Goal: Task Accomplishment & Management: Manage account settings

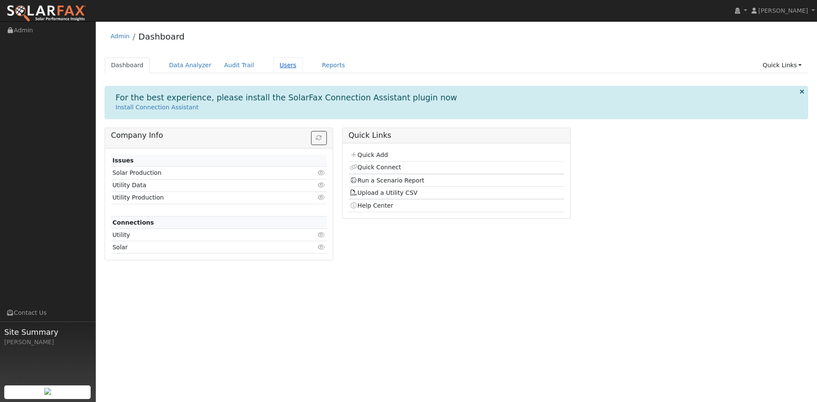
click at [303, 67] on link "Users" at bounding box center [288, 65] width 30 height 16
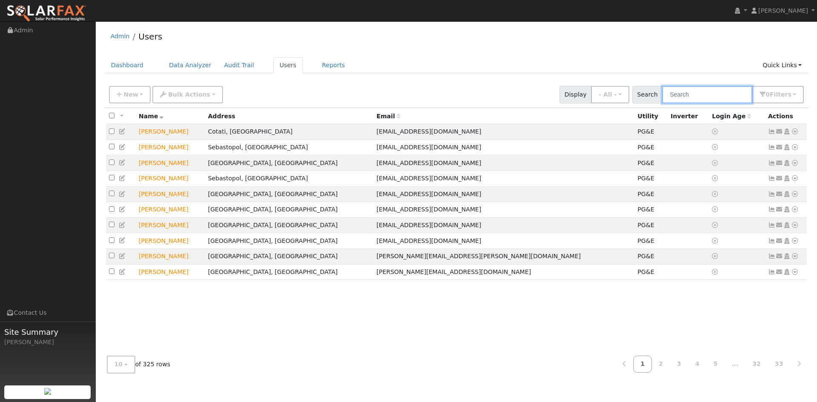
click at [691, 103] on input "text" at bounding box center [707, 94] width 90 height 17
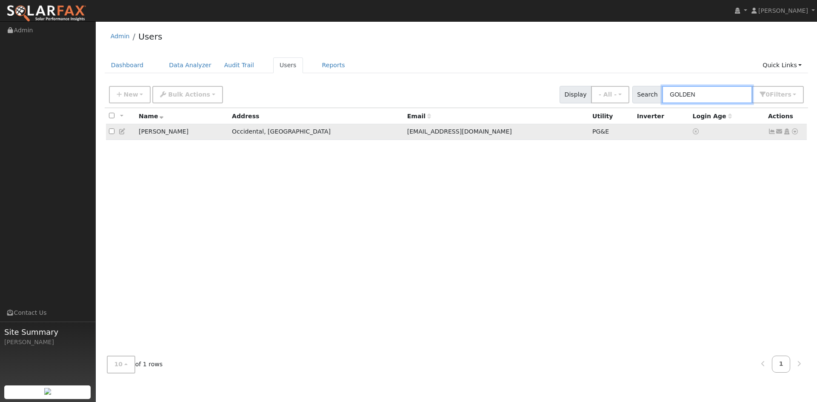
type input "GOLDEN"
click at [126, 134] on icon at bounding box center [123, 132] width 8 height 6
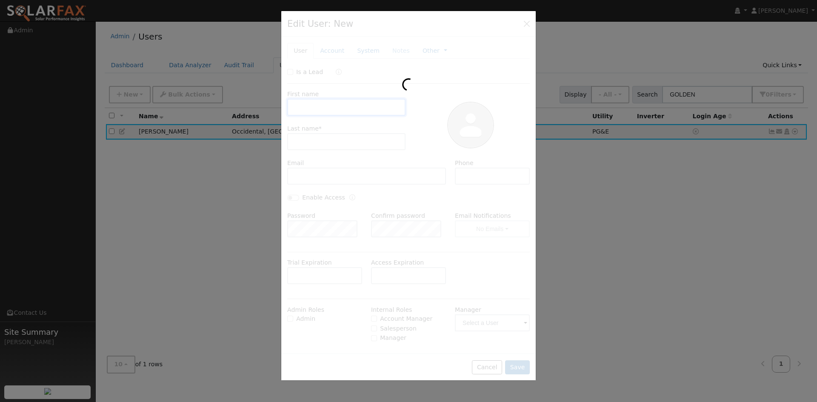
type input "Zelig"
type input "Golden"
type input "zeliggolden@gmail.com"
type input "5105901479"
type input "Default Account"
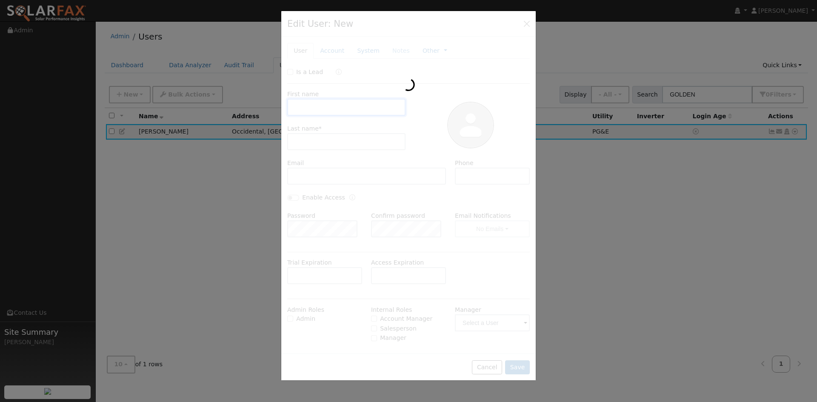
type input "1139 Bohemian Lane"
type input "Occidental"
type input "CA"
type input "95465"
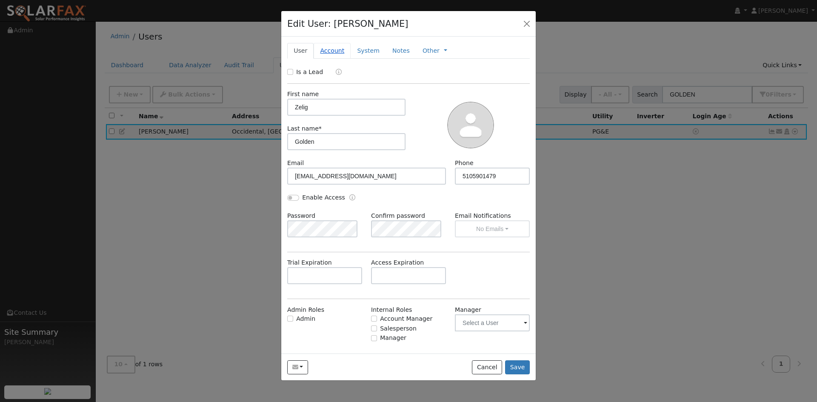
click at [340, 59] on link "Account" at bounding box center [332, 51] width 37 height 16
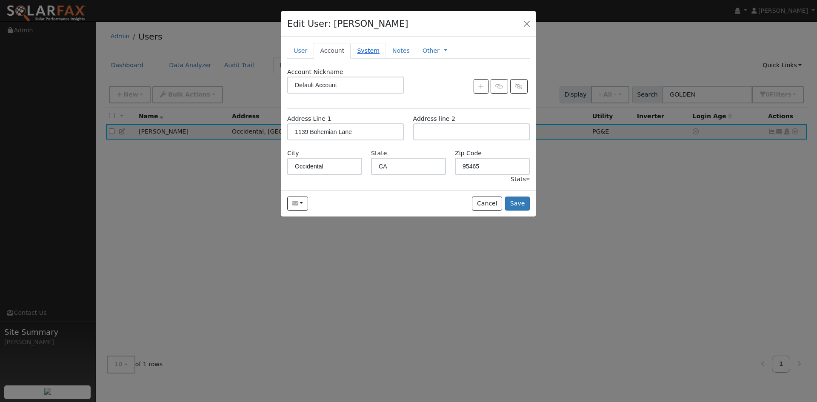
click at [381, 59] on link "System" at bounding box center [368, 51] width 35 height 16
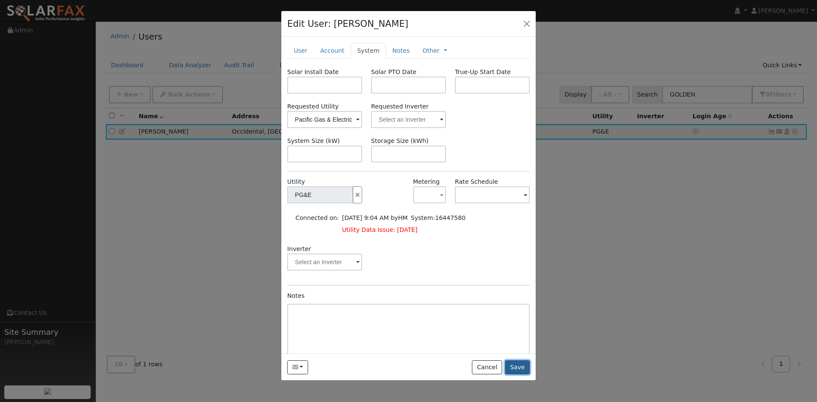
click at [515, 375] on button "Save" at bounding box center [517, 367] width 25 height 14
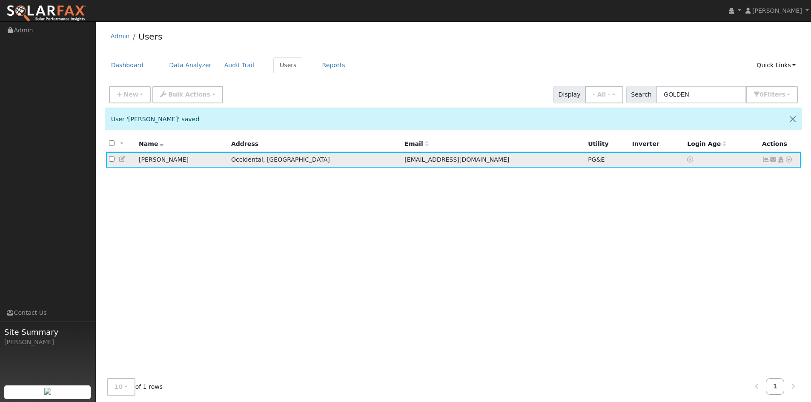
click at [126, 162] on icon at bounding box center [123, 159] width 8 height 6
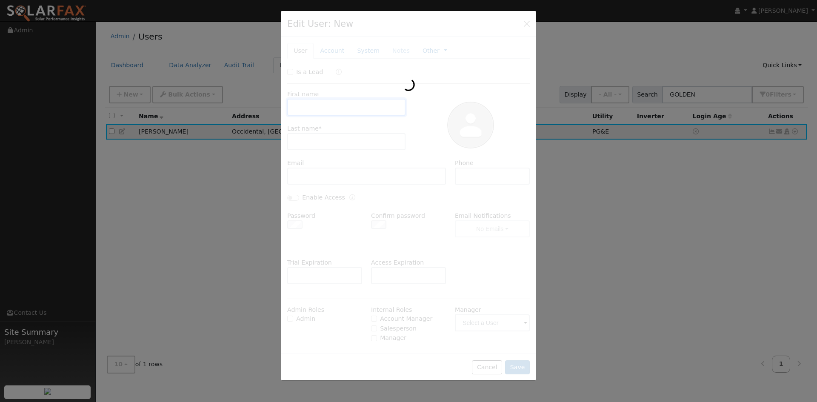
type input "Zelig"
type input "Golden"
type input "[EMAIL_ADDRESS][DOMAIN_NAME]"
type input "5105901479"
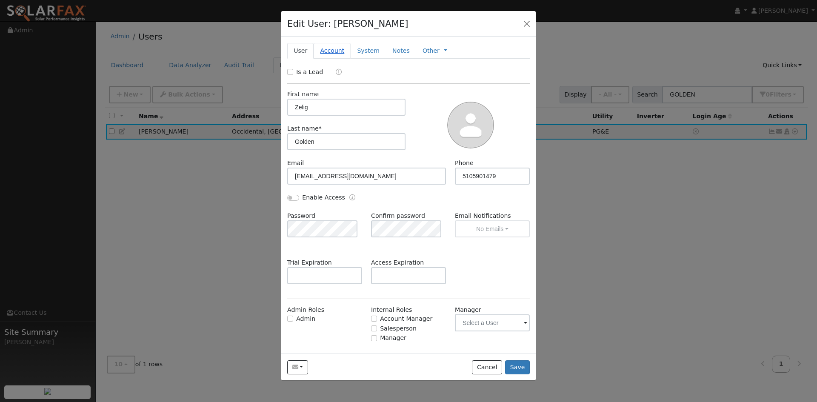
click at [348, 59] on link "Account" at bounding box center [332, 51] width 37 height 16
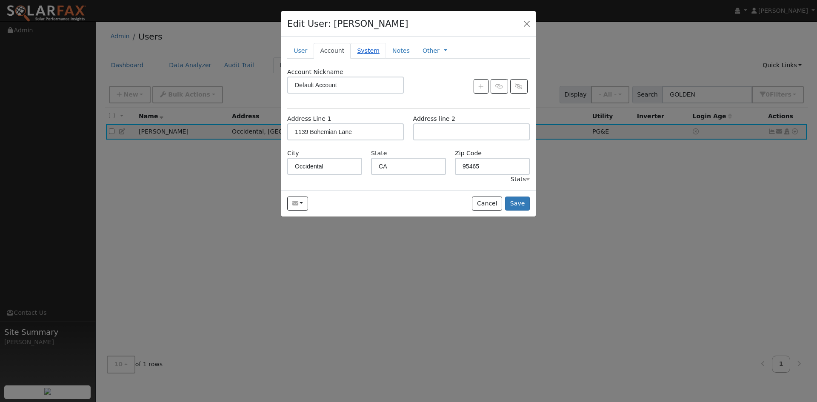
click at [381, 59] on link "System" at bounding box center [368, 51] width 35 height 16
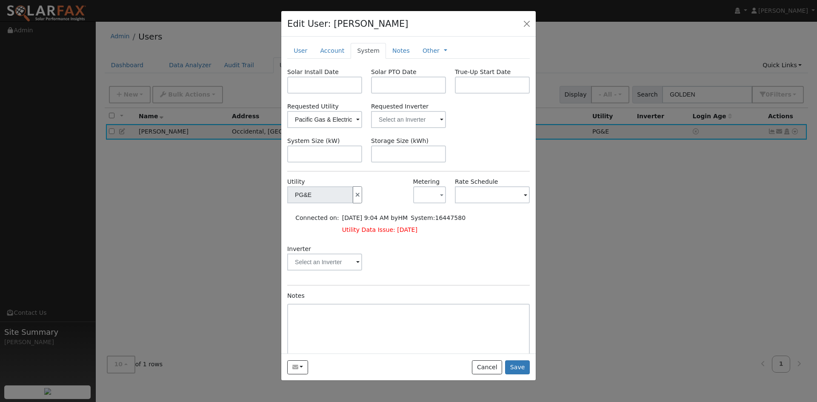
click at [356, 125] on span at bounding box center [357, 120] width 3 height 10
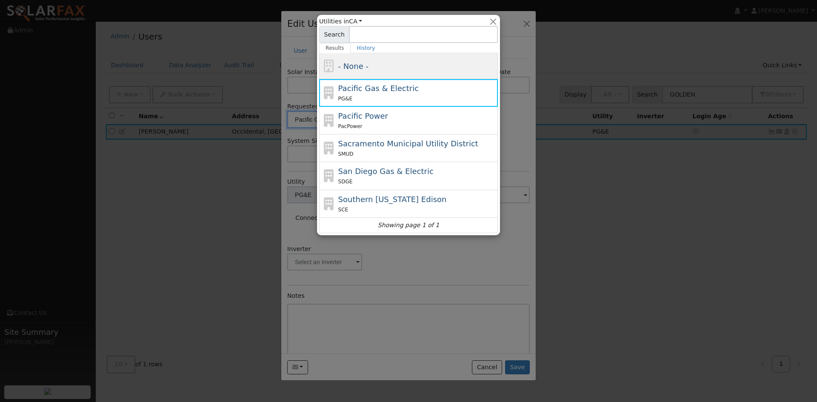
click at [366, 67] on span "- None -" at bounding box center [353, 66] width 30 height 9
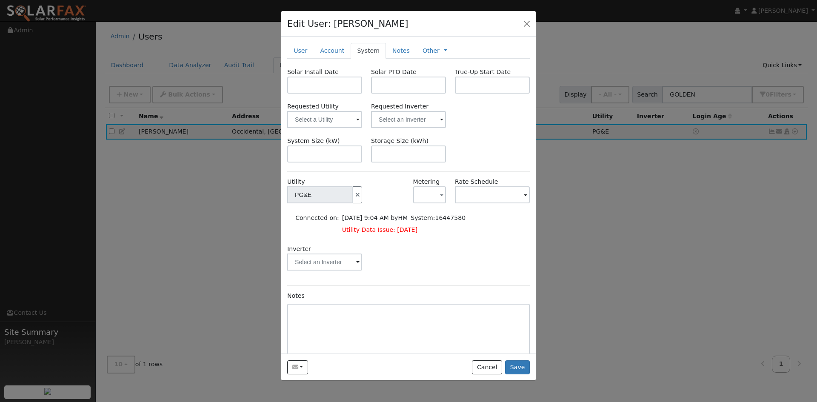
click at [395, 279] on div "Inverter" at bounding box center [409, 262] width 252 height 34
click at [334, 128] on input "text" at bounding box center [324, 119] width 75 height 17
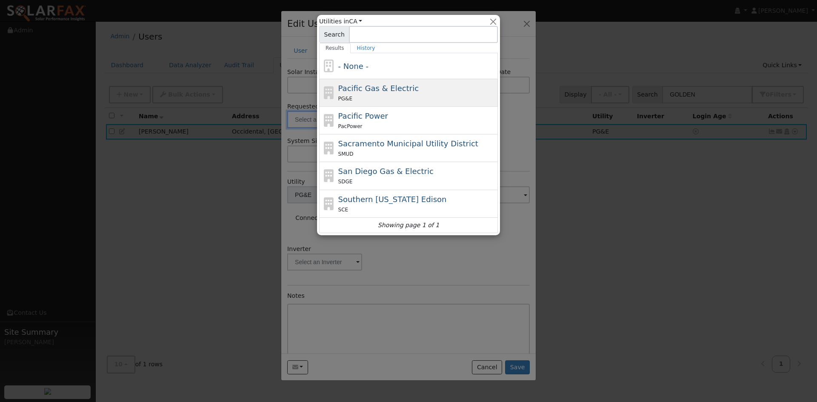
click at [372, 99] on div "PG&E" at bounding box center [417, 98] width 158 height 9
type input "Pacific Gas & Electric"
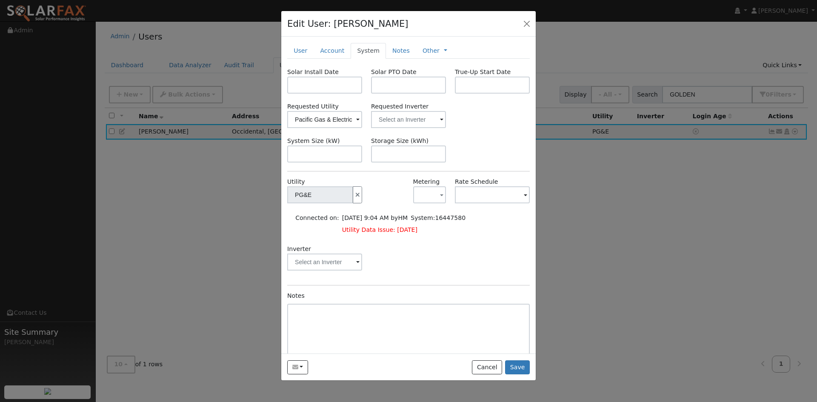
click at [356, 125] on span at bounding box center [357, 120] width 3 height 10
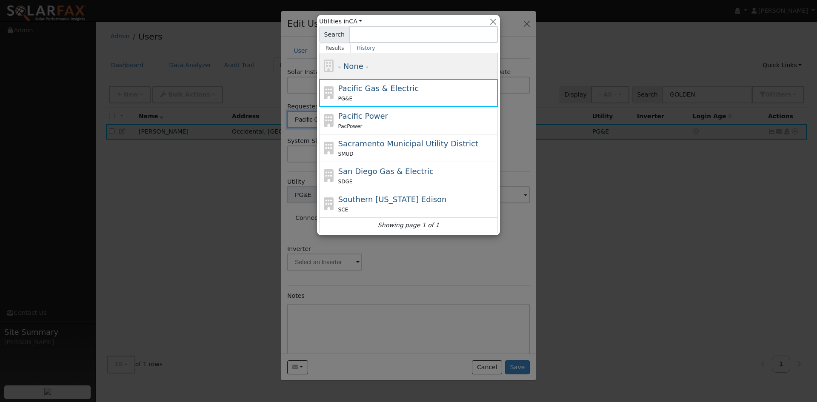
click at [372, 66] on div "- None -" at bounding box center [417, 65] width 158 height 11
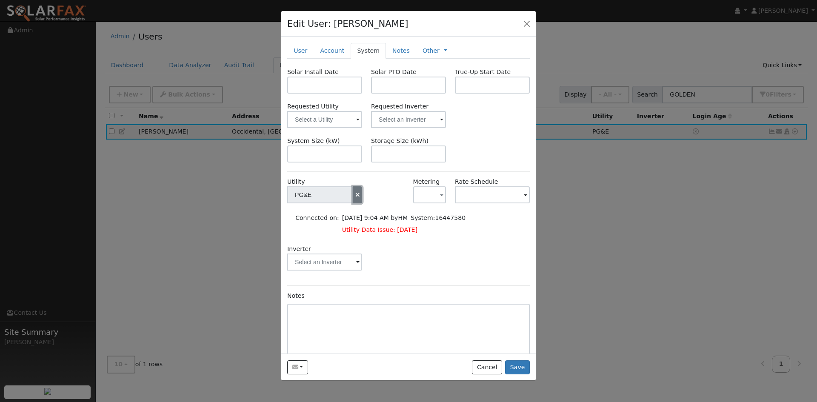
click at [354, 198] on icon "button" at bounding box center [358, 195] width 8 height 6
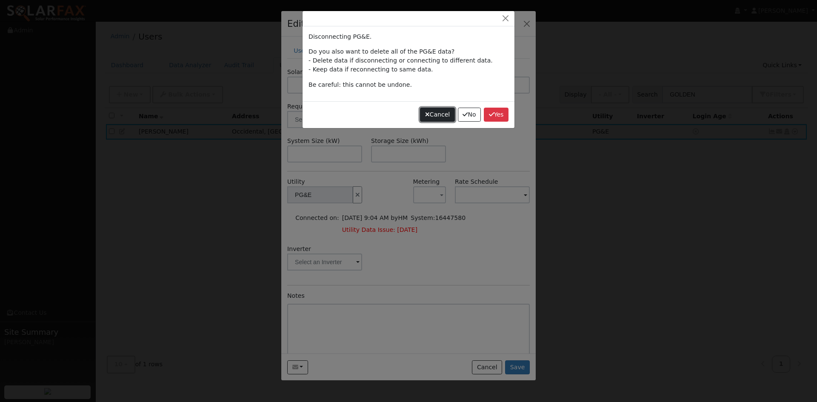
click at [420, 122] on button "Cancel" at bounding box center [437, 115] width 35 height 14
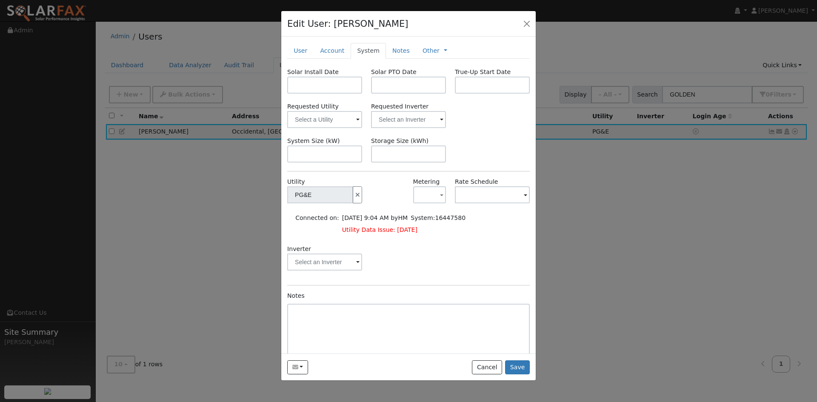
click at [469, 279] on div "Inverter" at bounding box center [409, 262] width 252 height 34
click at [309, 59] on link "User" at bounding box center [300, 51] width 26 height 16
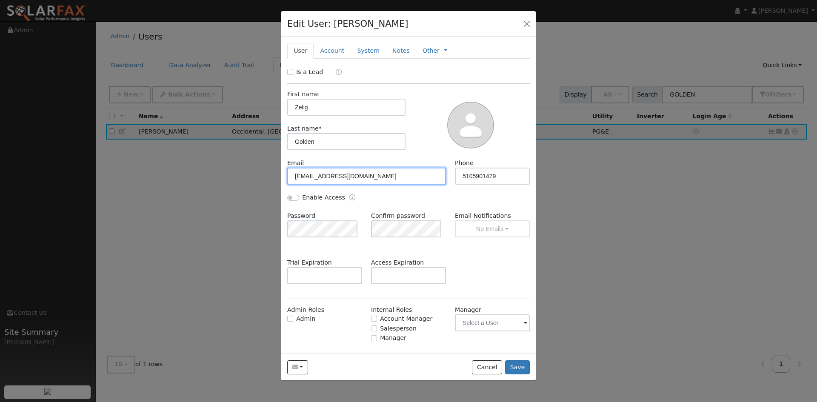
click at [345, 185] on input "[EMAIL_ADDRESS][DOMAIN_NAME]" at bounding box center [366, 176] width 159 height 17
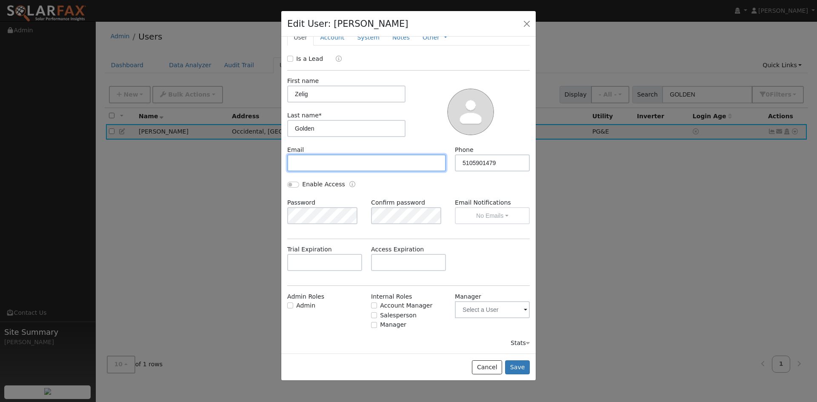
scroll to position [59, 0]
click at [511, 375] on button "Save" at bounding box center [517, 367] width 25 height 14
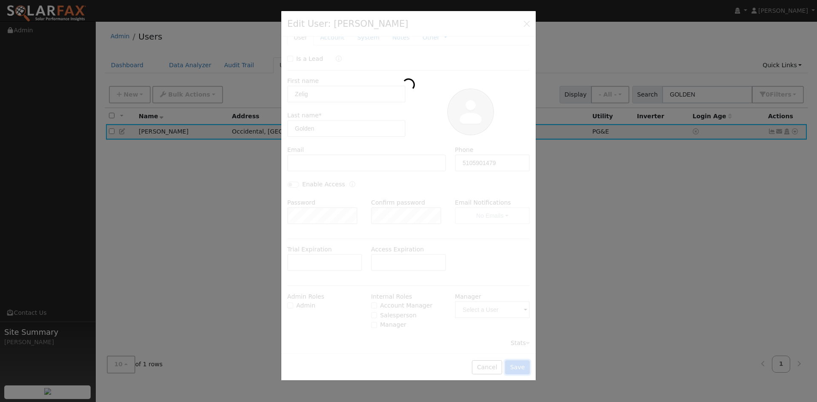
scroll to position [0, 0]
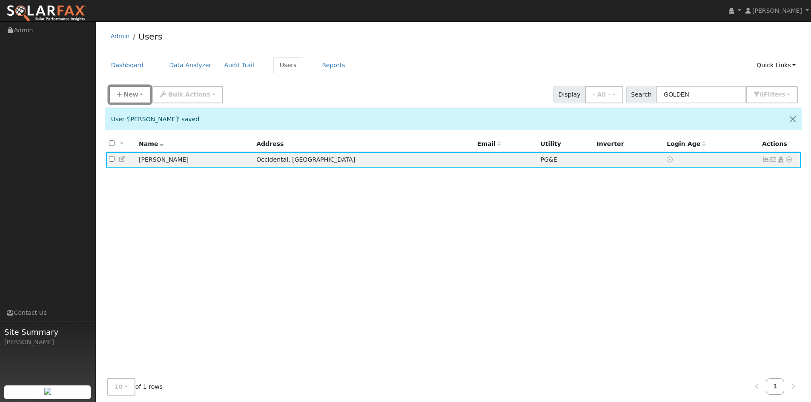
click at [138, 98] on span "New" at bounding box center [130, 94] width 14 height 7
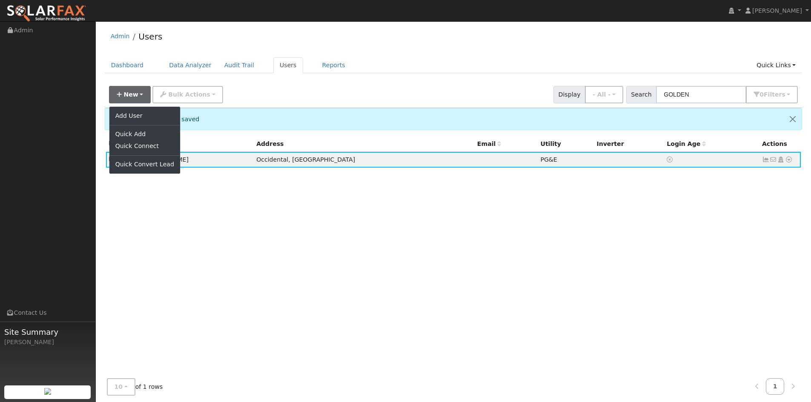
click at [266, 253] on div "All None All on page None on page Name Address Email Utility Inverter Login Age…" at bounding box center [454, 256] width 698 height 241
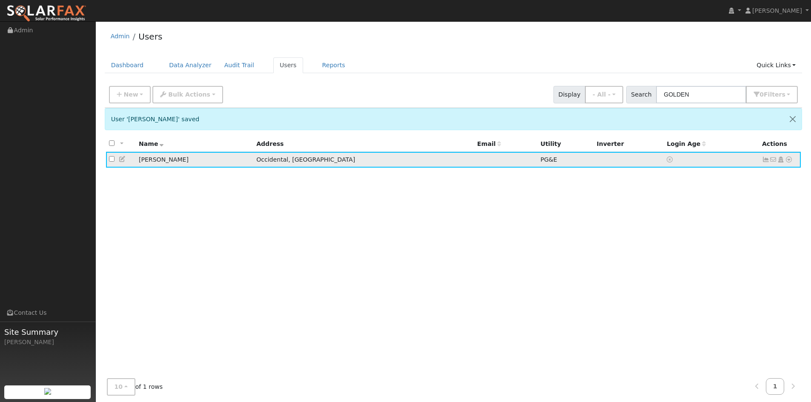
click at [126, 162] on icon at bounding box center [123, 159] width 8 height 6
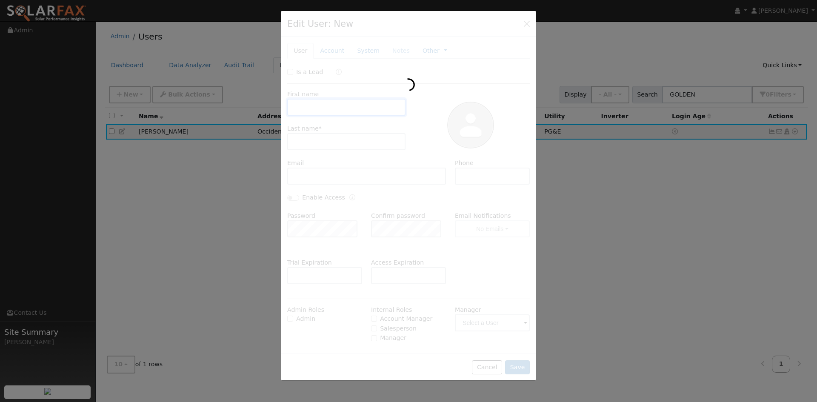
type input "Zelig"
type input "Golden"
type input "5105901479"
type input "Default Account"
type input "1139 Bohemian Lane"
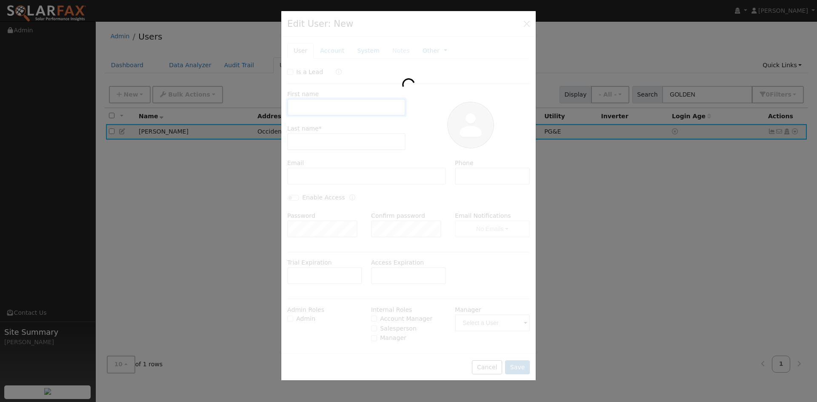
type input "Occidental"
type input "CA"
type input "95465"
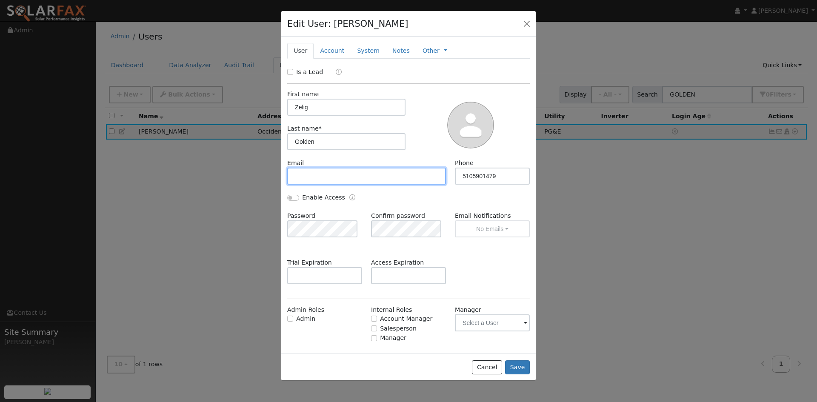
paste input "[EMAIL_ADDRESS][DOMAIN_NAME]"
type input "[EMAIL_ADDRESS][DOMAIN_NAME]"
click at [421, 146] on div at bounding box center [471, 124] width 124 height 69
click at [339, 59] on link "Account" at bounding box center [332, 51] width 37 height 16
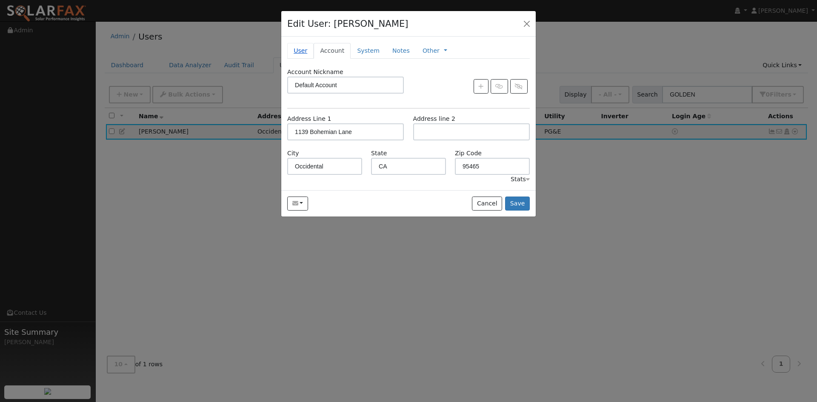
click at [303, 59] on link "User" at bounding box center [300, 51] width 26 height 16
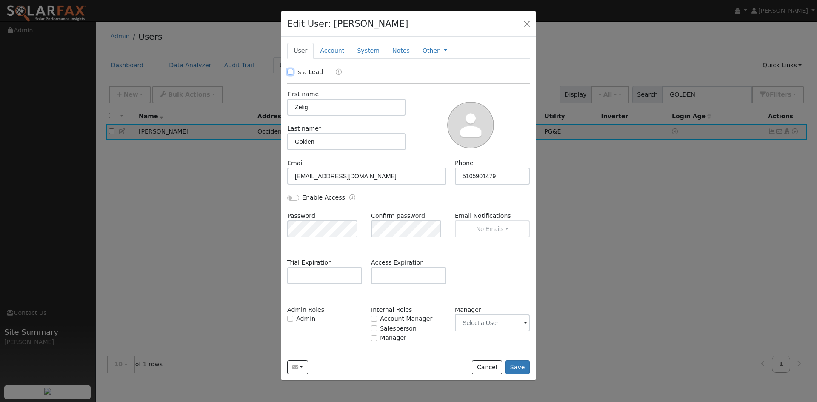
click at [291, 75] on input "Is a Lead" at bounding box center [290, 72] width 6 height 6
checkbox input "true"
click at [333, 59] on link "Account" at bounding box center [332, 51] width 37 height 16
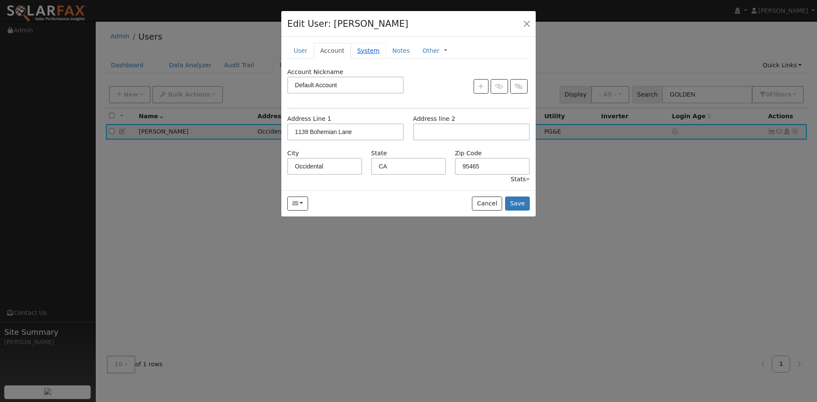
click at [386, 59] on link "System" at bounding box center [368, 51] width 35 height 16
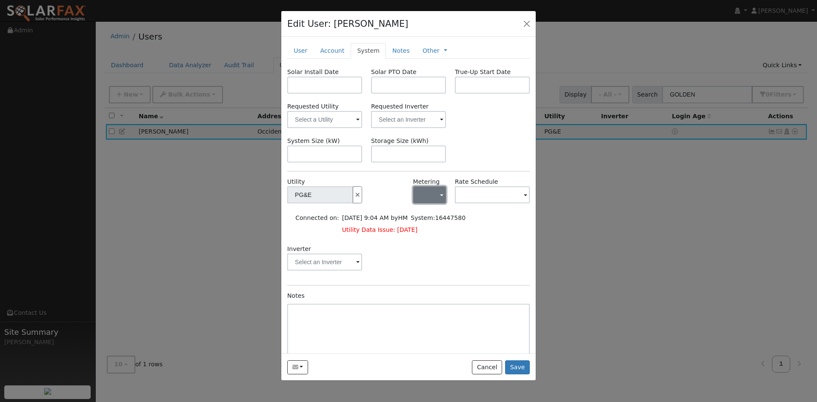
click at [429, 203] on button "button" at bounding box center [429, 194] width 33 height 17
click at [435, 250] on link "NEM" at bounding box center [441, 244] width 59 height 12
click at [491, 203] on input "text" at bounding box center [492, 194] width 75 height 17
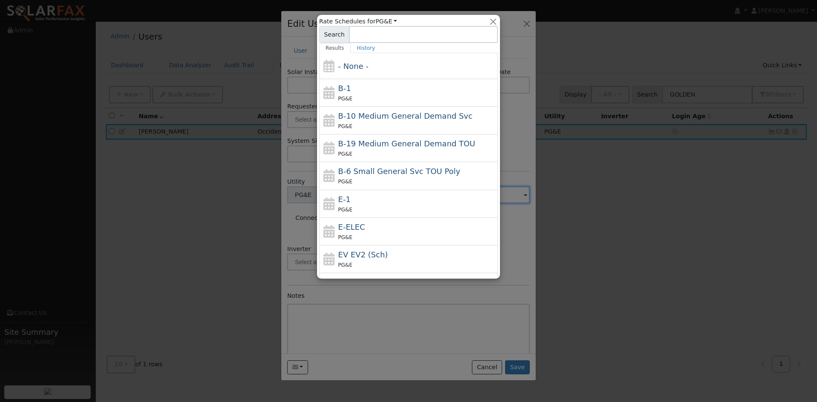
click at [523, 145] on div at bounding box center [408, 201] width 817 height 402
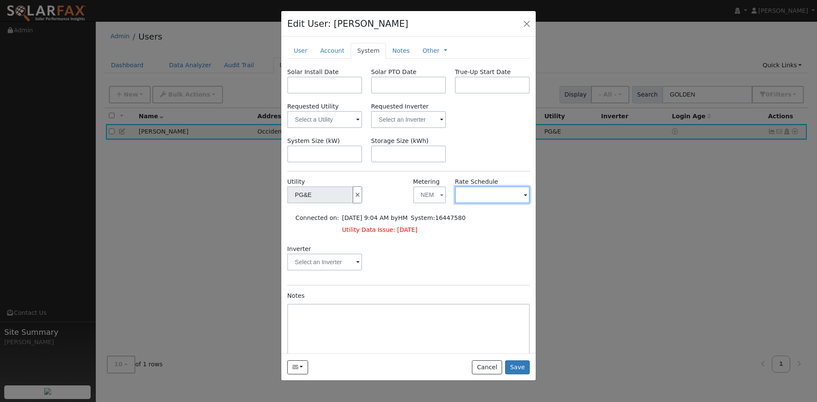
click at [478, 203] on input "text" at bounding box center [492, 194] width 75 height 17
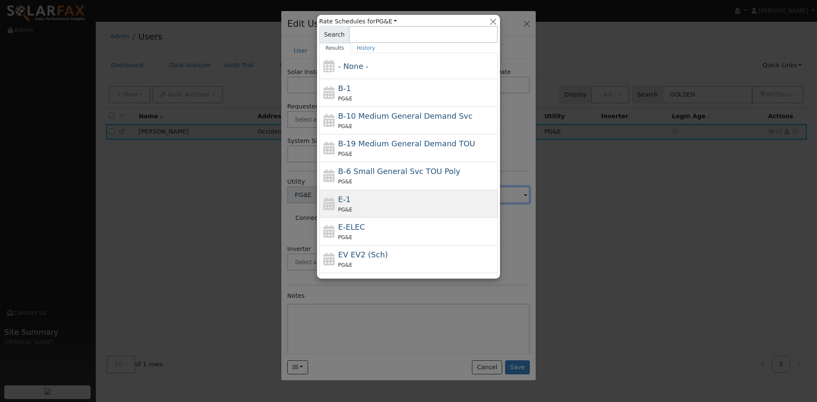
click at [455, 214] on div "PG&E" at bounding box center [417, 209] width 158 height 9
type input "E-1"
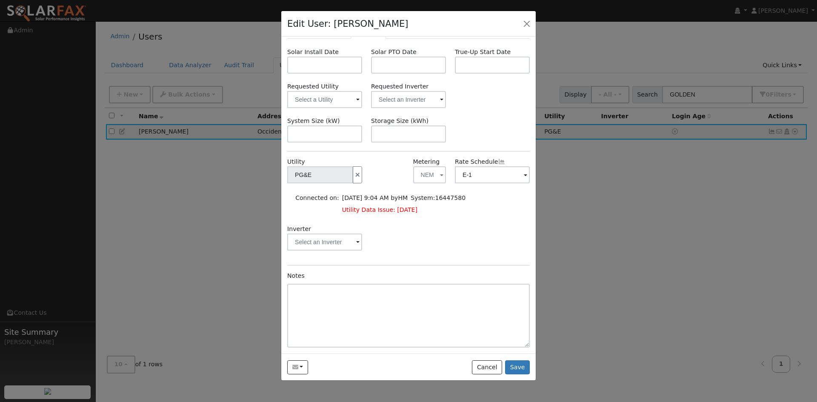
scroll to position [53, 0]
click at [463, 31] on div "Edit User: Zelig Golden Default Account Default Account 1139 Bohemian Lane, Occ…" at bounding box center [408, 24] width 255 height 26
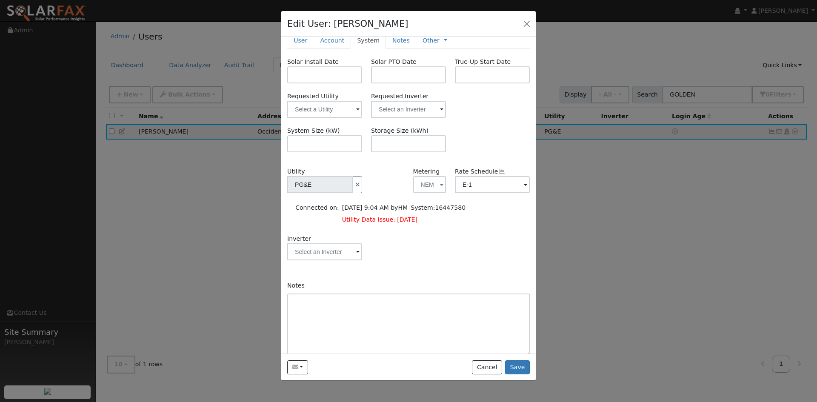
scroll to position [0, 0]
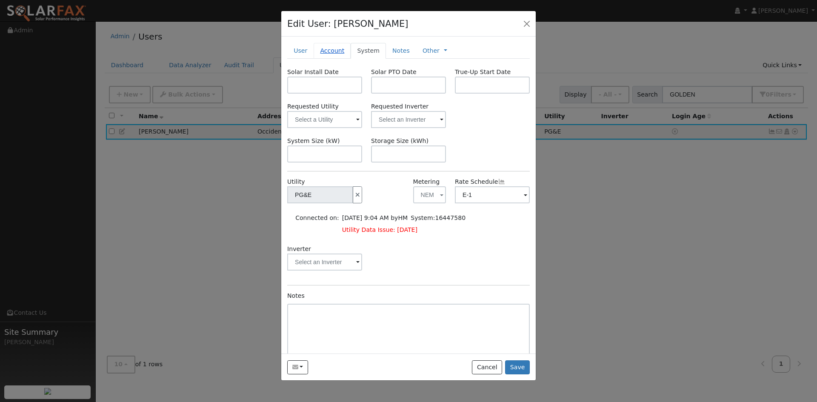
click at [339, 59] on link "Account" at bounding box center [332, 51] width 37 height 16
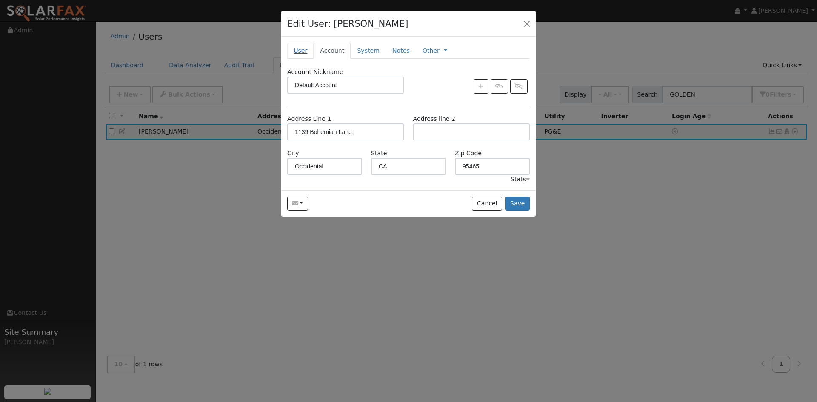
click at [299, 59] on link "User" at bounding box center [300, 51] width 26 height 16
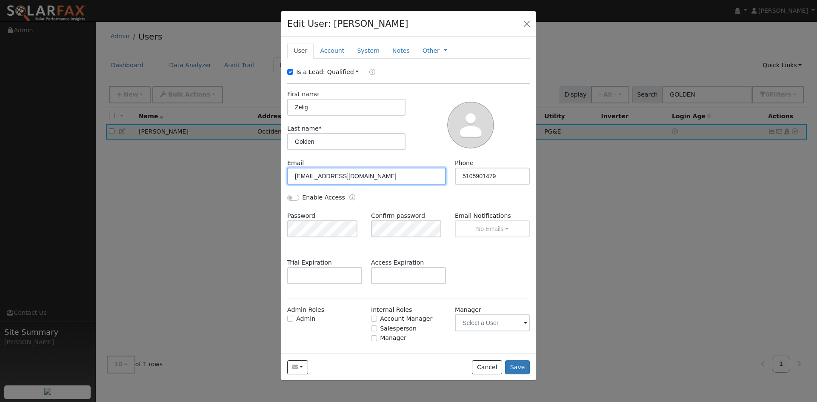
click at [333, 185] on input "zeliggolden@gmail.com" at bounding box center [366, 176] width 159 height 17
click at [479, 185] on input "5105901479" at bounding box center [492, 176] width 75 height 17
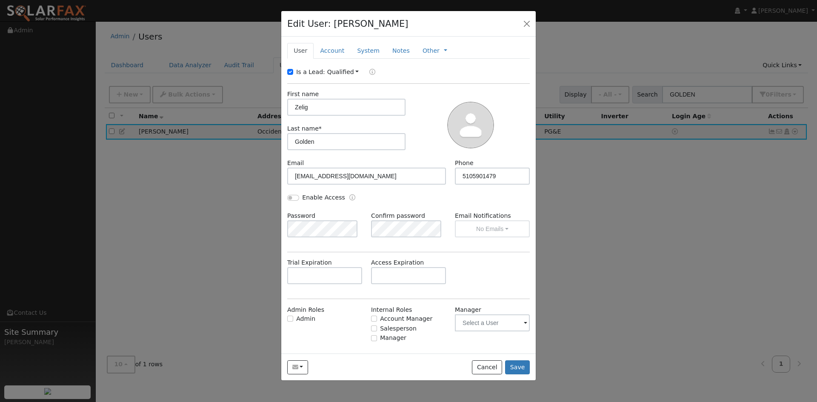
click at [509, 159] on div at bounding box center [471, 124] width 124 height 69
click at [346, 59] on link "Account" at bounding box center [332, 51] width 37 height 16
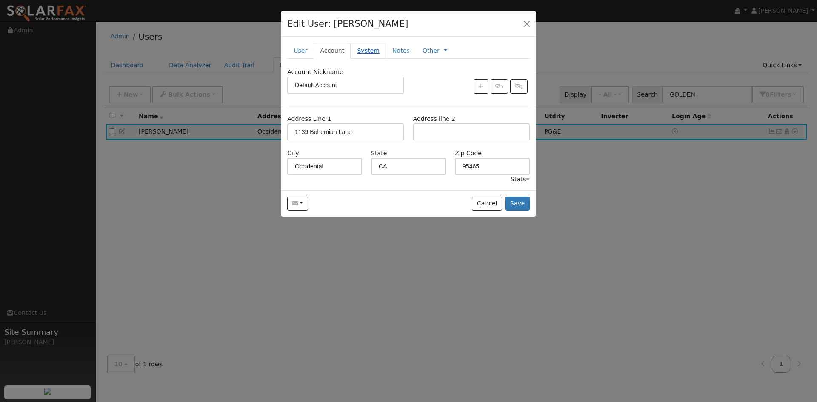
click at [378, 59] on link "System" at bounding box center [368, 51] width 35 height 16
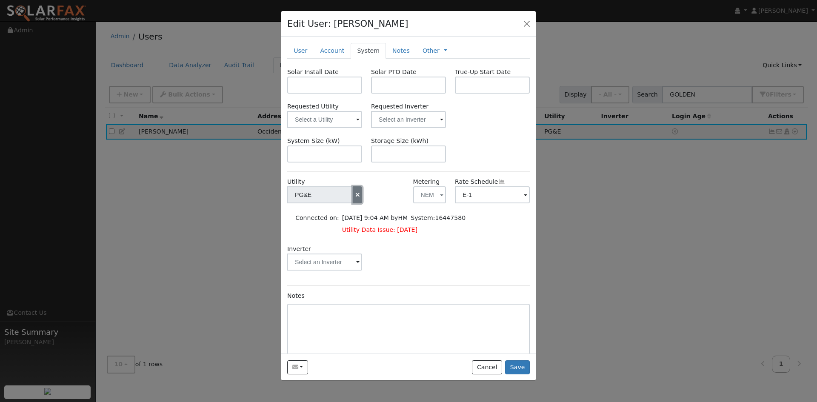
click at [354, 198] on icon "button" at bounding box center [358, 195] width 8 height 6
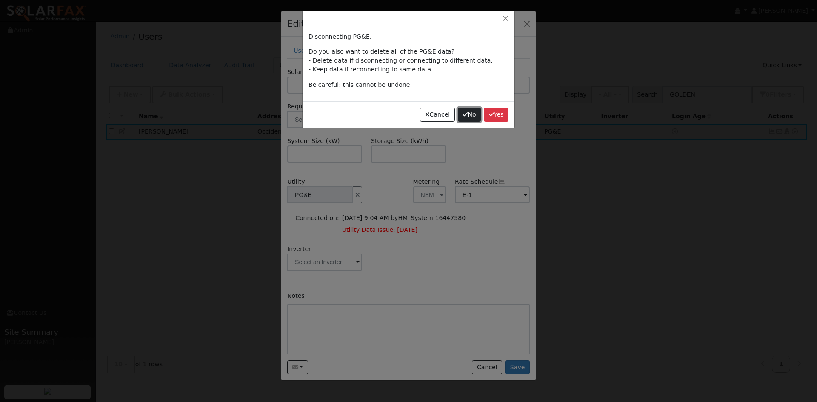
click at [459, 122] on button "No" at bounding box center [469, 115] width 23 height 14
click at [458, 122] on button "No" at bounding box center [469, 115] width 23 height 14
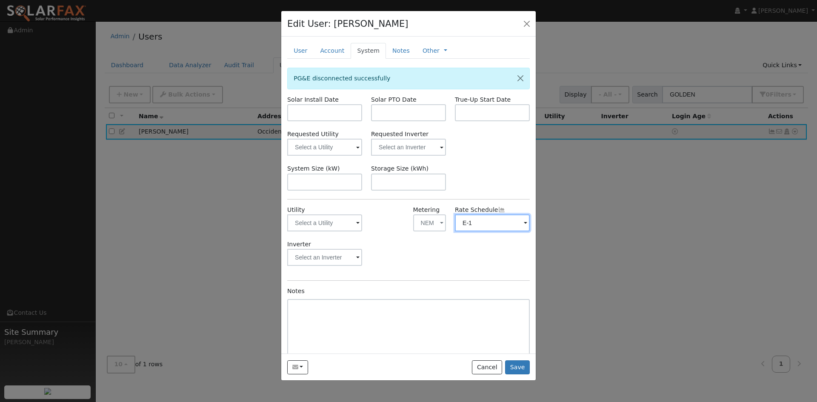
click at [505, 232] on input "E-1" at bounding box center [492, 223] width 75 height 17
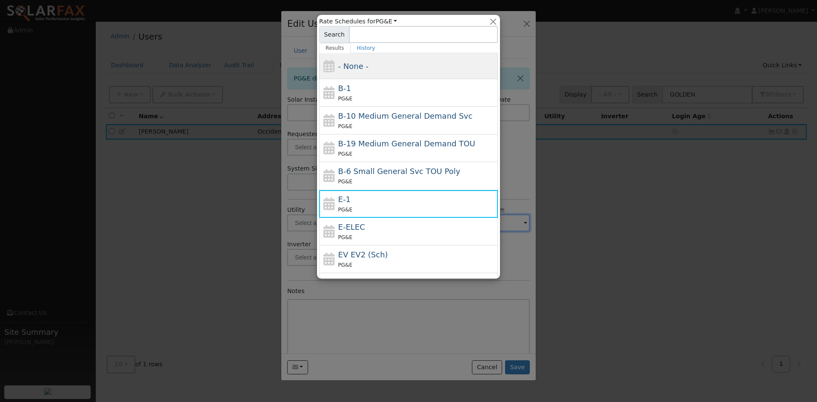
click at [374, 68] on div "- None -" at bounding box center [417, 65] width 158 height 11
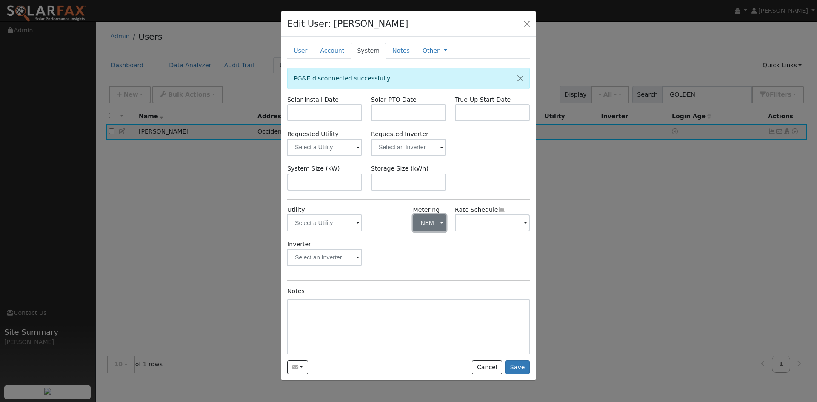
click at [425, 232] on button "NEM" at bounding box center [429, 223] width 33 height 17
click at [435, 272] on link "- None -" at bounding box center [441, 266] width 59 height 12
click at [392, 240] on div at bounding box center [388, 223] width 42 height 34
click at [515, 375] on button "Save" at bounding box center [517, 367] width 25 height 14
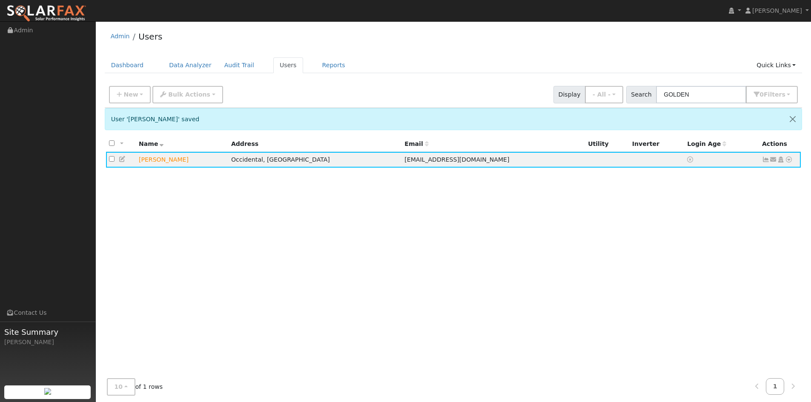
click at [528, 268] on div "All None All on page None on page Name Address Email Utility Inverter Login Age…" at bounding box center [454, 256] width 698 height 241
click at [126, 162] on icon at bounding box center [123, 159] width 8 height 6
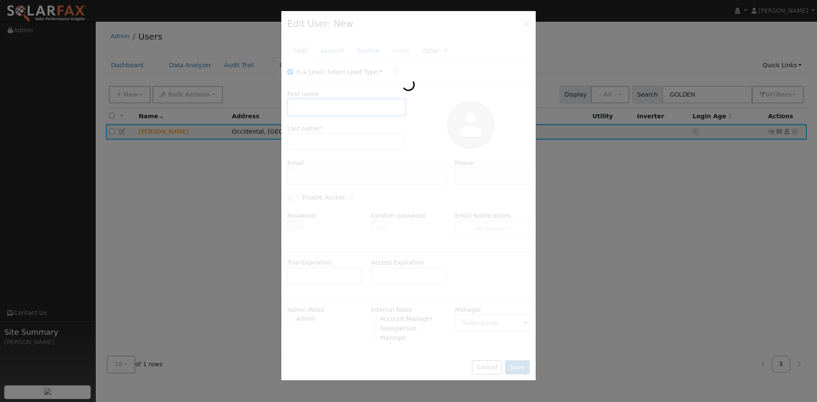
type input "Zelig"
type input "Golden"
type input "zeliggolden@gmail.com"
type input "5105901479"
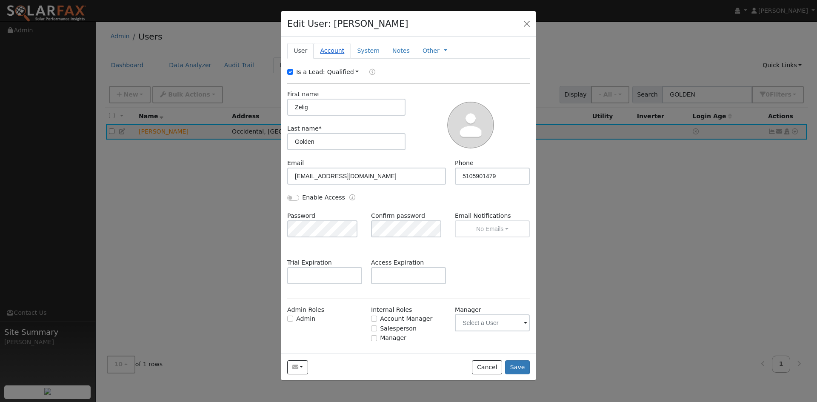
click at [342, 59] on link "Account" at bounding box center [332, 51] width 37 height 16
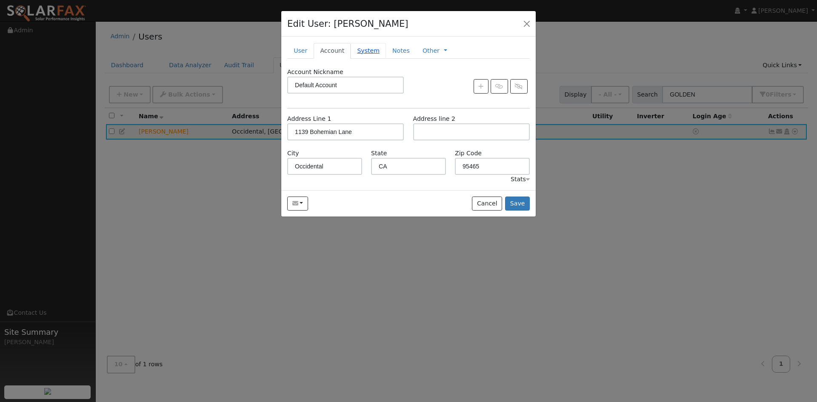
click at [384, 59] on link "System" at bounding box center [368, 51] width 35 height 16
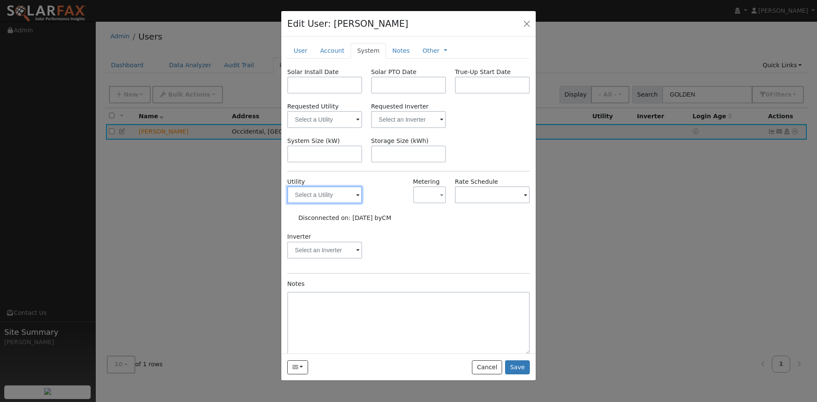
click at [340, 203] on input "text" at bounding box center [324, 194] width 75 height 17
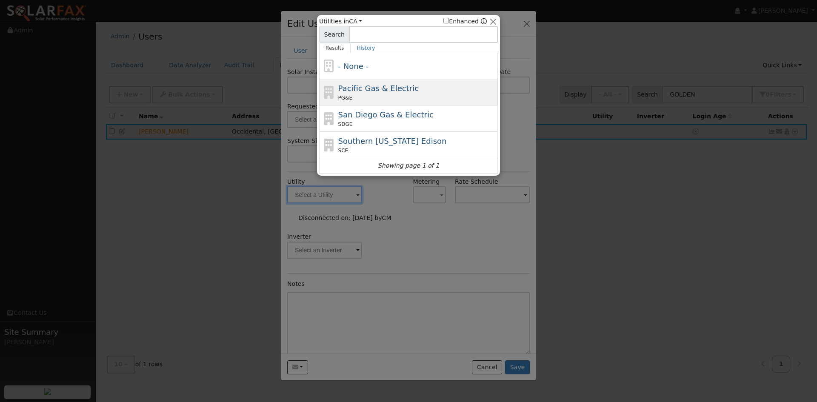
click at [357, 93] on span "Pacific Gas & Electric" at bounding box center [378, 88] width 80 height 9
type input "PG&E"
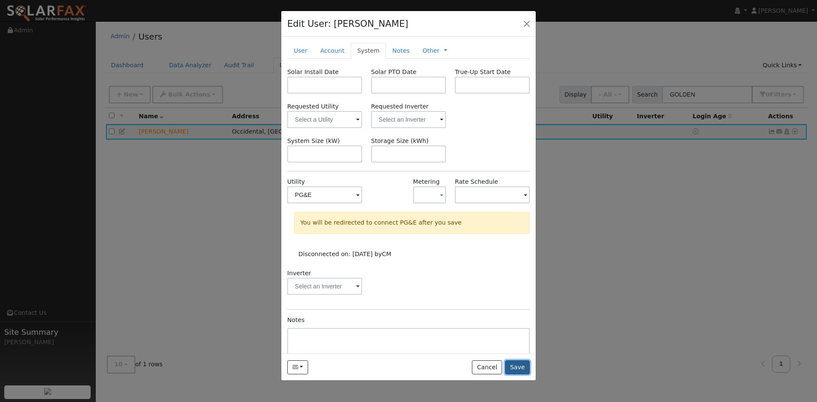
click at [513, 375] on button "Save" at bounding box center [517, 367] width 25 height 14
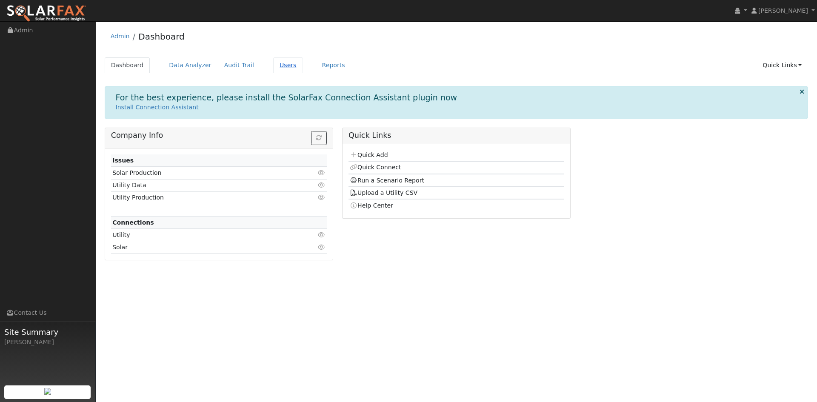
click at [303, 71] on link "Users" at bounding box center [288, 65] width 30 height 16
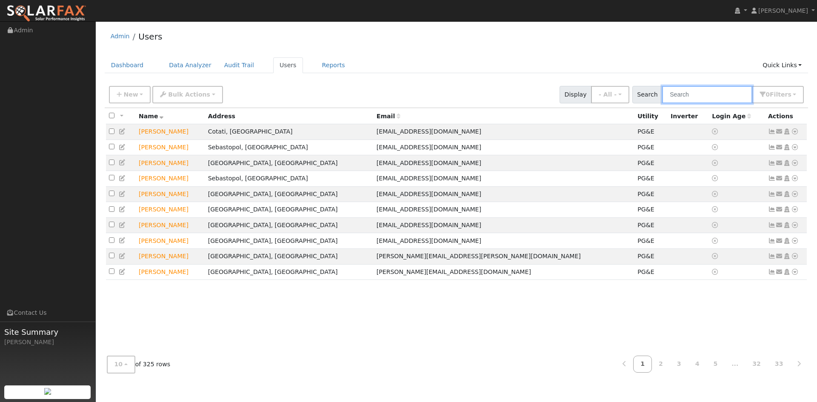
click at [662, 103] on input "text" at bounding box center [707, 94] width 90 height 17
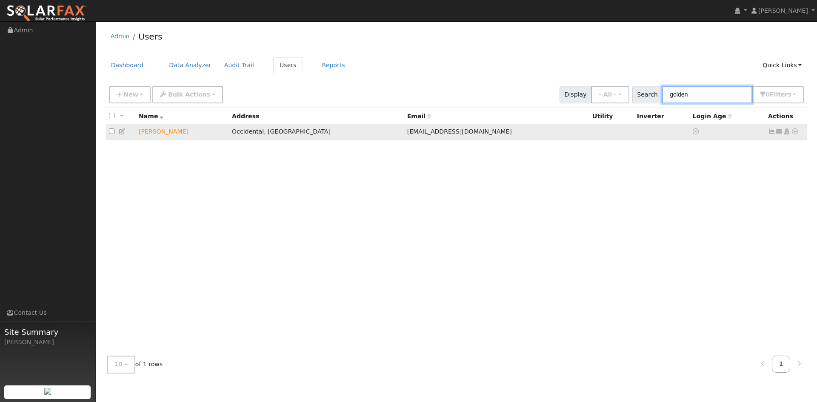
type input "golden"
click at [126, 134] on icon at bounding box center [123, 132] width 8 height 6
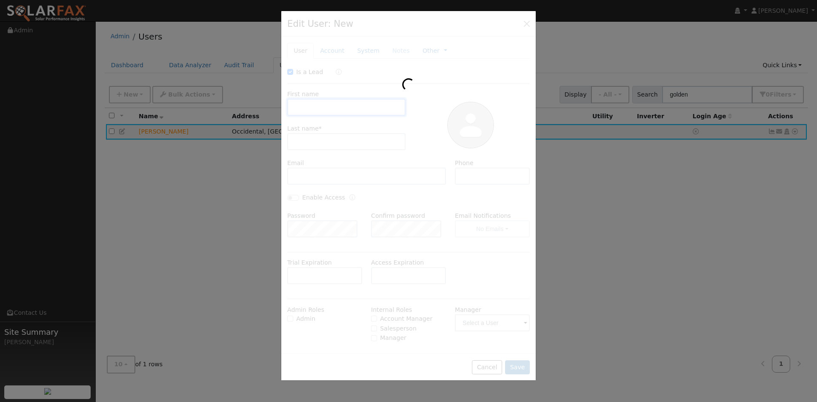
checkbox input "true"
type input "Zelig"
type input "Golden"
type input "[EMAIL_ADDRESS][DOMAIN_NAME]"
type input "5105901479"
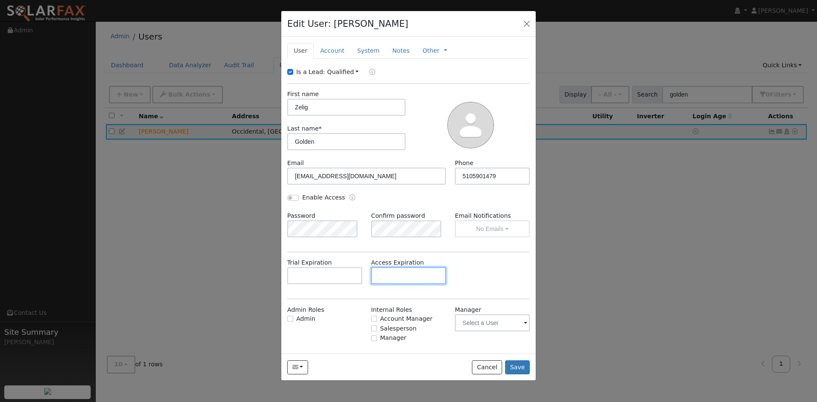
click at [395, 284] on input "text" at bounding box center [408, 275] width 75 height 17
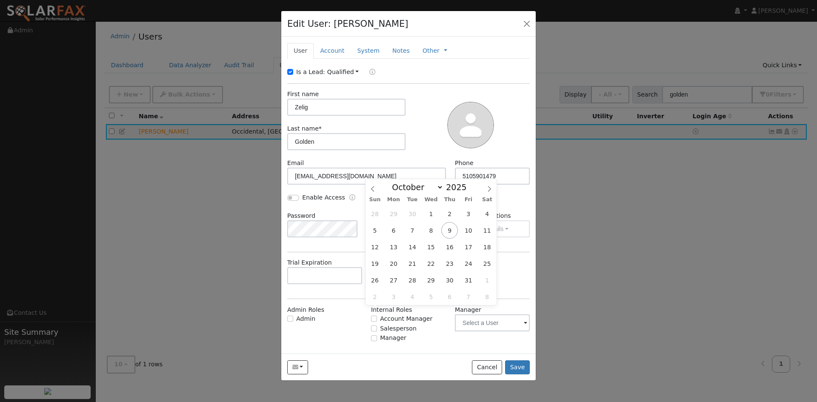
click at [471, 293] on div "Trial Expiration Access Expiration" at bounding box center [409, 275] width 252 height 34
click at [329, 59] on link "Account" at bounding box center [332, 51] width 37 height 16
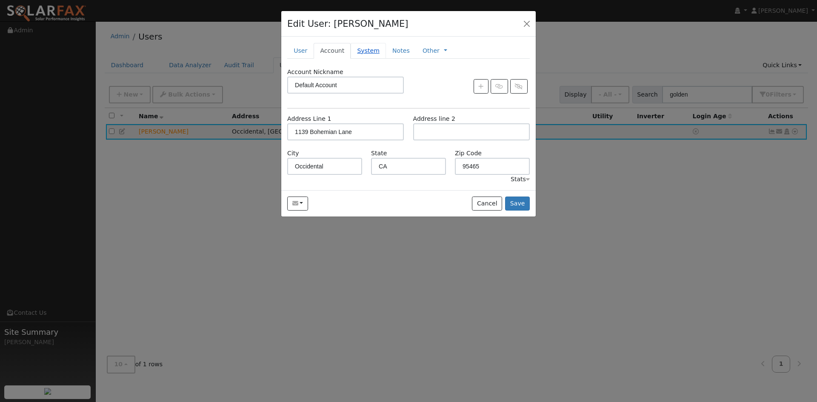
click at [378, 59] on link "System" at bounding box center [368, 51] width 35 height 16
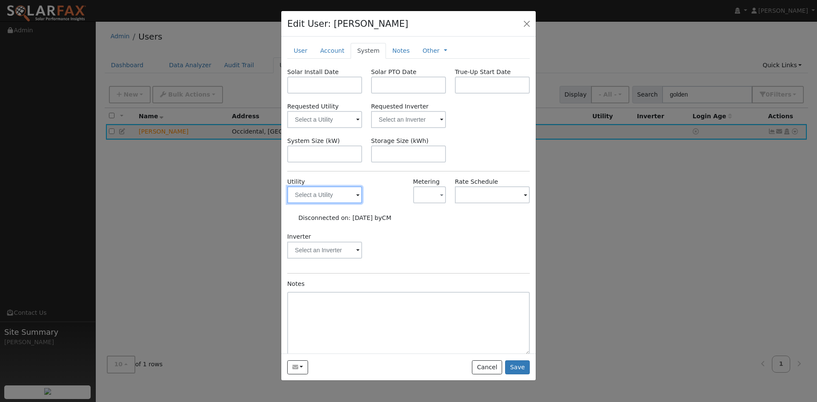
click at [351, 203] on input "text" at bounding box center [324, 194] width 75 height 17
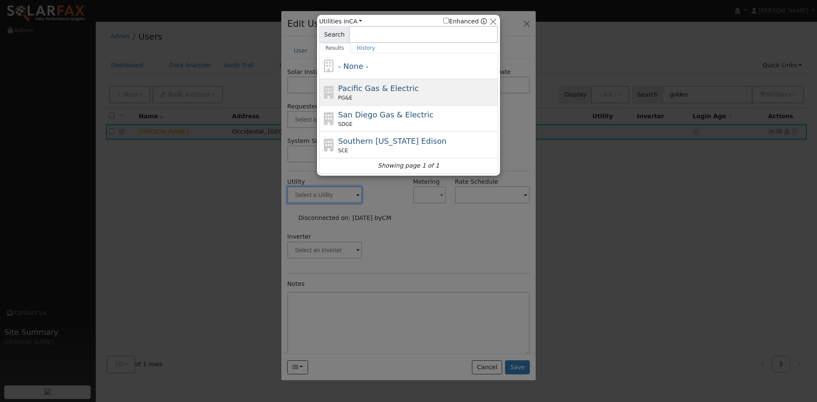
click at [367, 98] on div "PG&E" at bounding box center [417, 98] width 158 height 8
type input "PG&E"
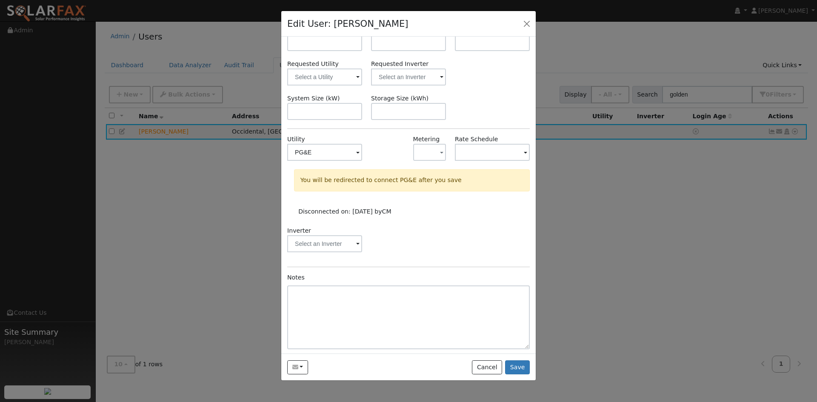
scroll to position [81, 0]
click at [349, 245] on input "text" at bounding box center [324, 242] width 75 height 17
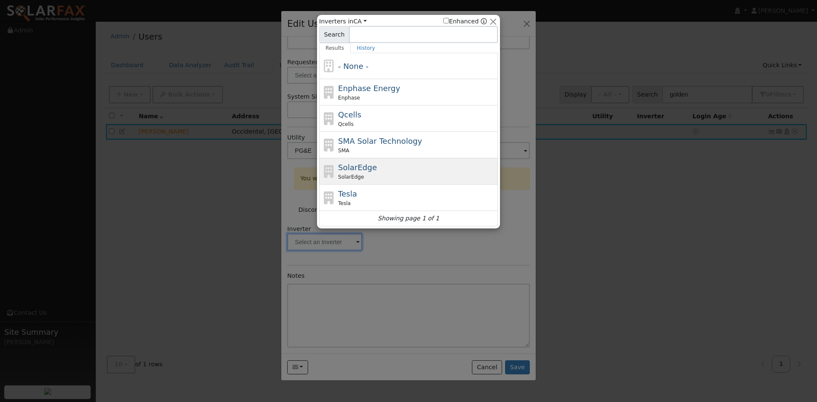
click at [380, 172] on div "SolarEdge SolarEdge" at bounding box center [417, 171] width 158 height 19
type input "SolarEdge"
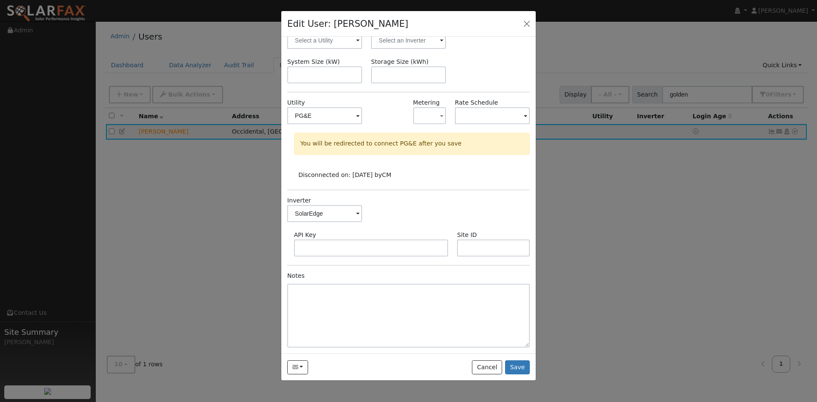
click at [356, 219] on span at bounding box center [357, 214] width 3 height 10
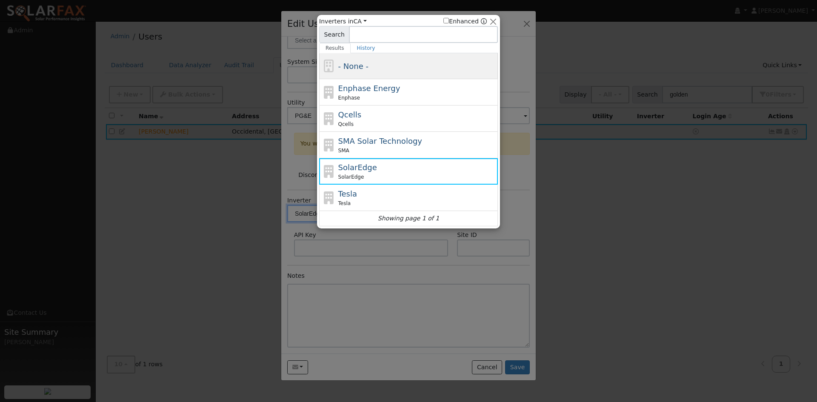
click at [378, 72] on div "- None -" at bounding box center [417, 65] width 158 height 11
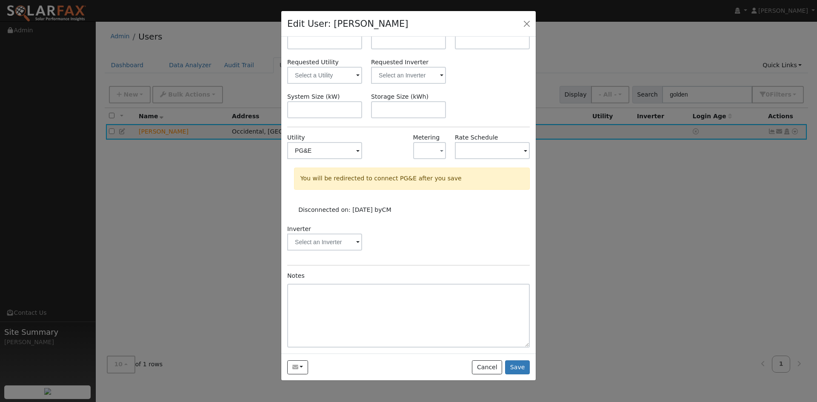
click at [429, 236] on div "Inverter" at bounding box center [409, 242] width 252 height 34
click at [506, 375] on button "Save" at bounding box center [517, 367] width 25 height 14
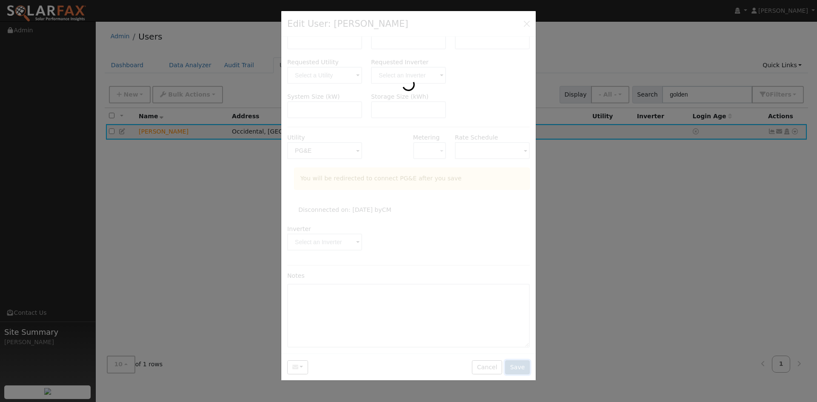
scroll to position [0, 0]
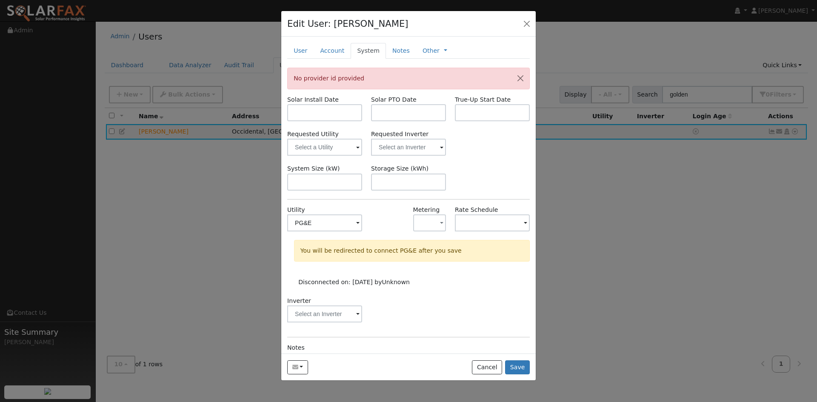
click at [479, 190] on div "System Size (kW) Storage Size (kWh)" at bounding box center [409, 177] width 252 height 26
click at [512, 89] on button "button" at bounding box center [521, 78] width 18 height 21
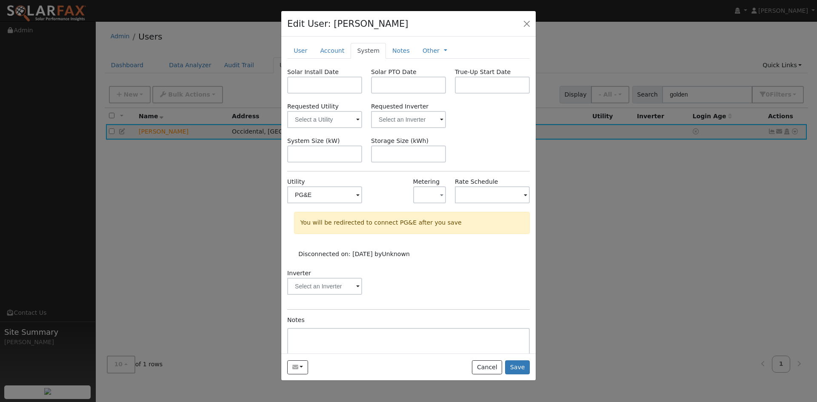
click at [410, 257] on span "Unknown" at bounding box center [396, 254] width 28 height 7
click at [488, 375] on button "Cancel" at bounding box center [487, 367] width 30 height 14
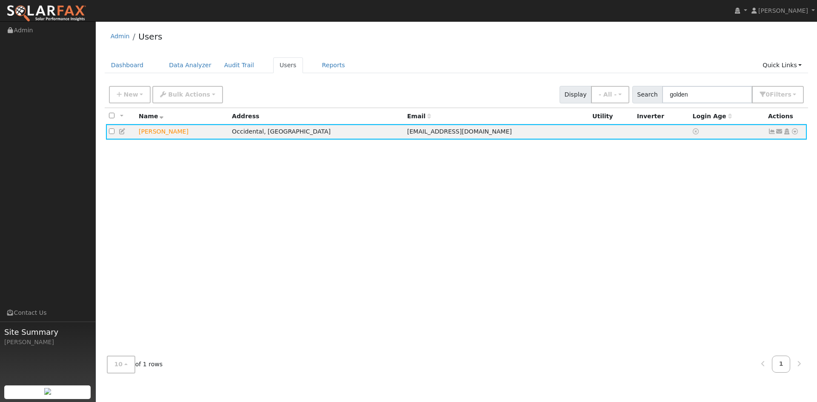
drag, startPoint x: 502, startPoint y: 255, endPoint x: 479, endPoint y: 239, distance: 27.3
click at [500, 254] on div "All None All on page None on page Name Address Email Utility Inverter Login Age…" at bounding box center [457, 228] width 704 height 241
click at [126, 134] on icon at bounding box center [123, 132] width 8 height 6
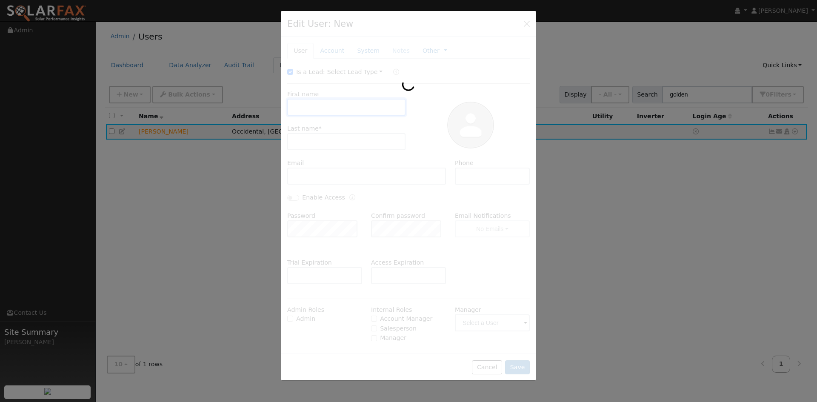
type input "Zelig"
type input "Golden"
type input "[EMAIL_ADDRESS][DOMAIN_NAME]"
type input "5105901479"
type input "Default Account"
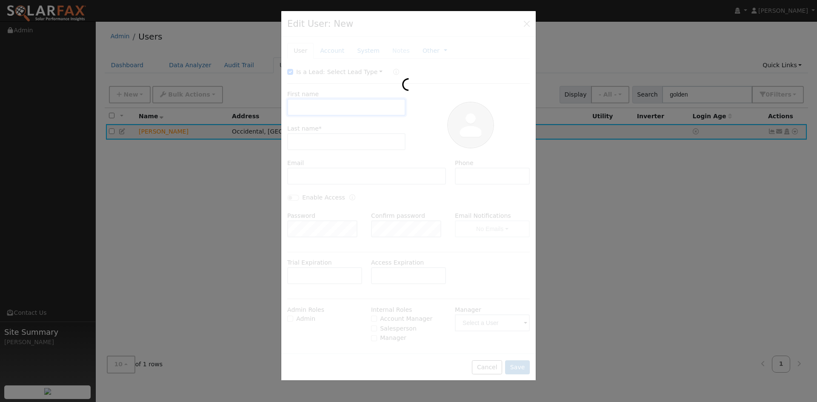
type input "1139 Bohemian Lane"
type input "Occidental"
type input "CA"
type input "95465"
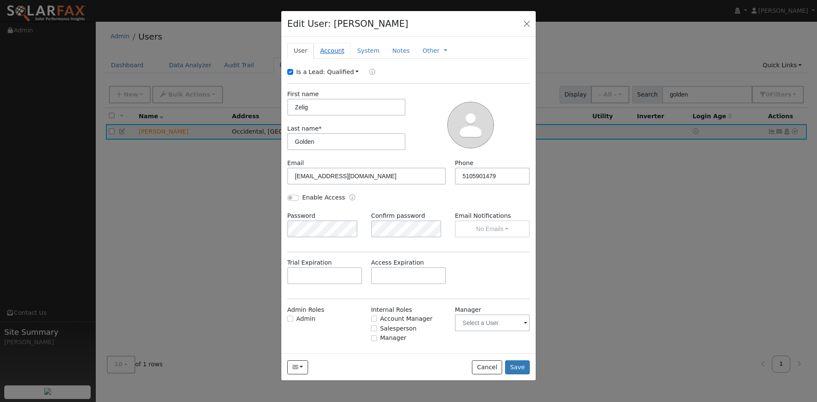
click at [346, 59] on link "Account" at bounding box center [332, 51] width 37 height 16
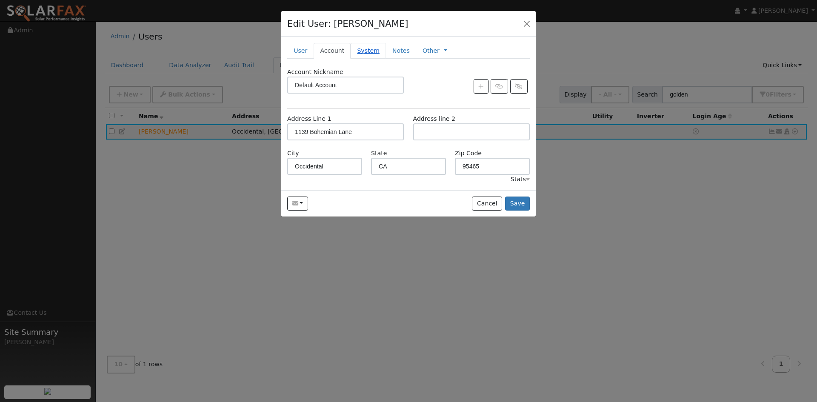
click at [386, 59] on link "System" at bounding box center [368, 51] width 35 height 16
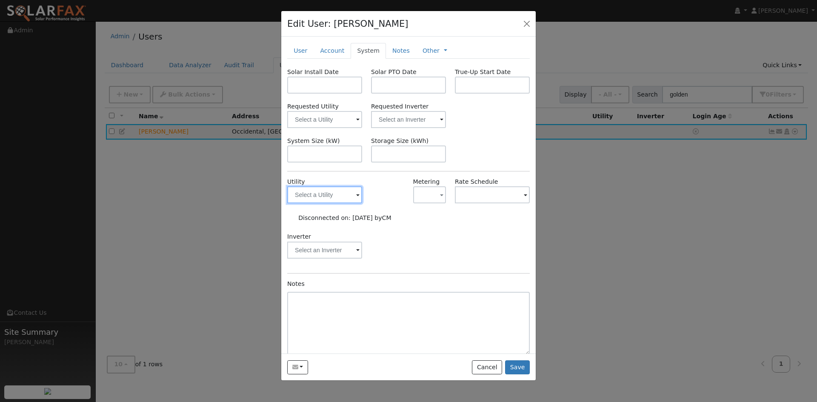
click at [350, 203] on input "text" at bounding box center [324, 194] width 75 height 17
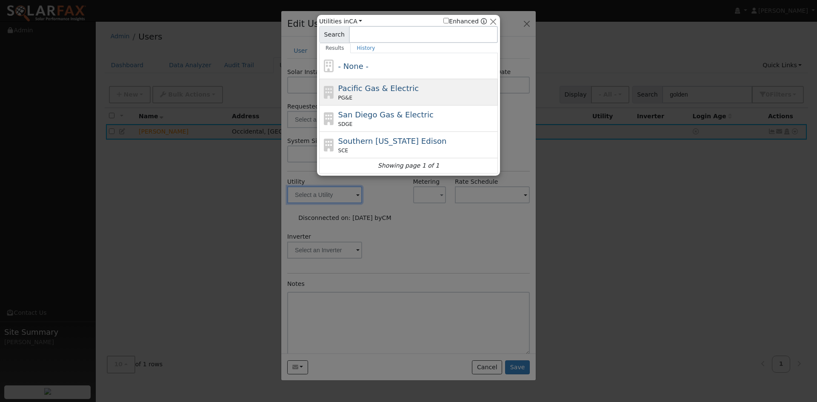
click at [375, 93] on span "Pacific Gas & Electric" at bounding box center [378, 88] width 80 height 9
type input "PG&E"
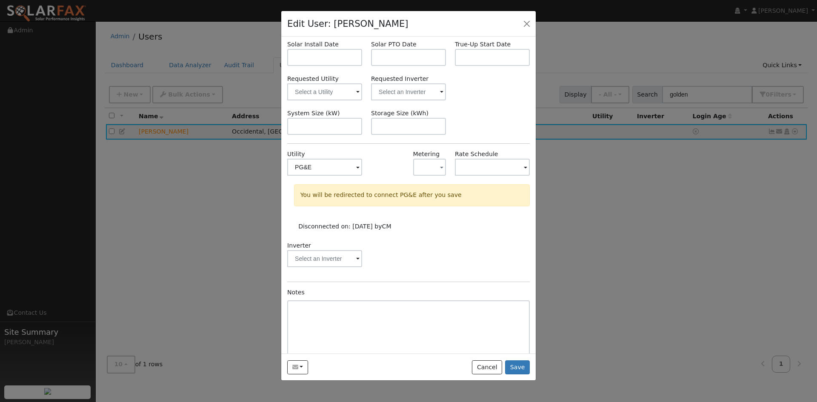
scroll to position [43, 0]
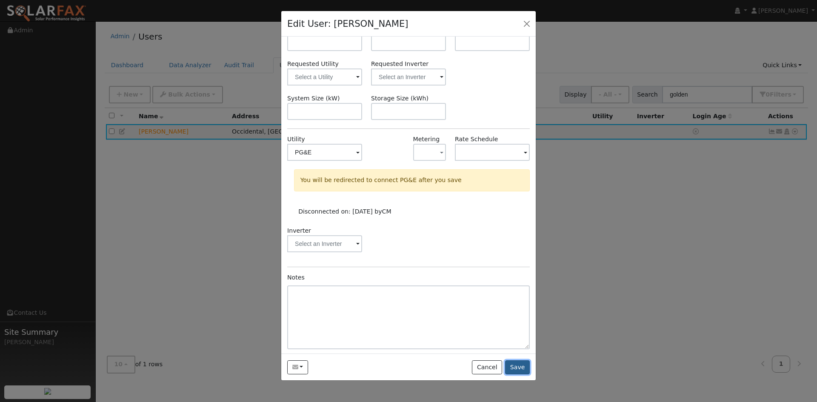
click at [516, 375] on button "Save" at bounding box center [517, 367] width 25 height 14
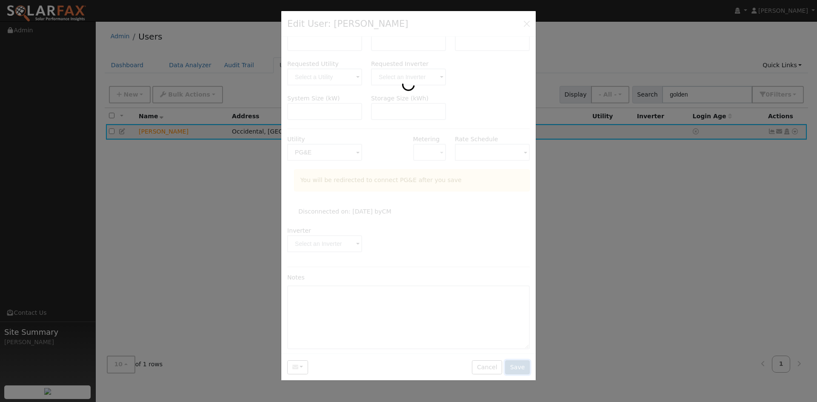
scroll to position [0, 0]
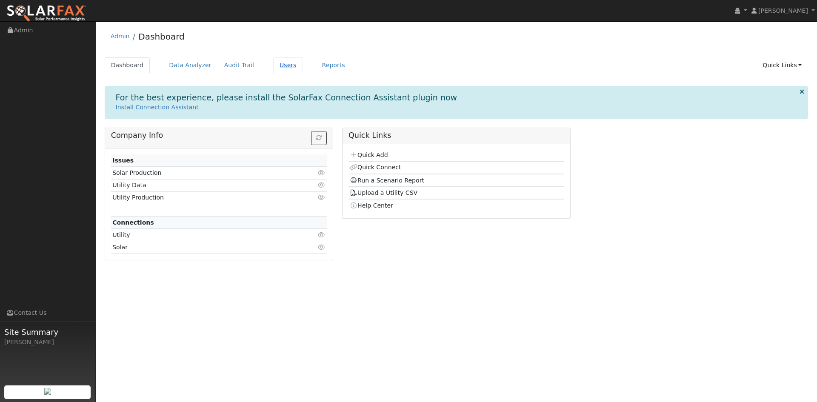
click at [303, 73] on link "Users" at bounding box center [288, 65] width 30 height 16
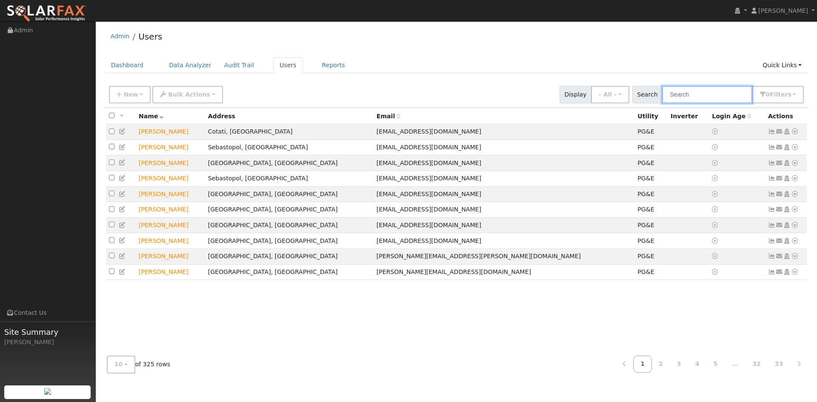
click at [662, 103] on input "text" at bounding box center [707, 94] width 90 height 17
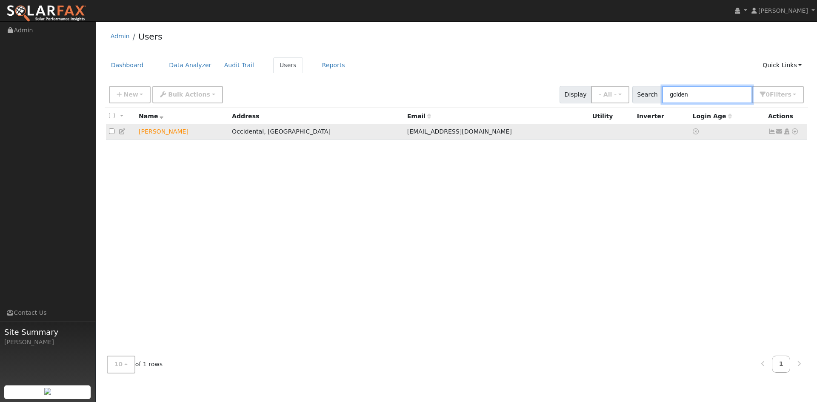
type input "golden"
click at [126, 134] on icon at bounding box center [123, 132] width 8 height 6
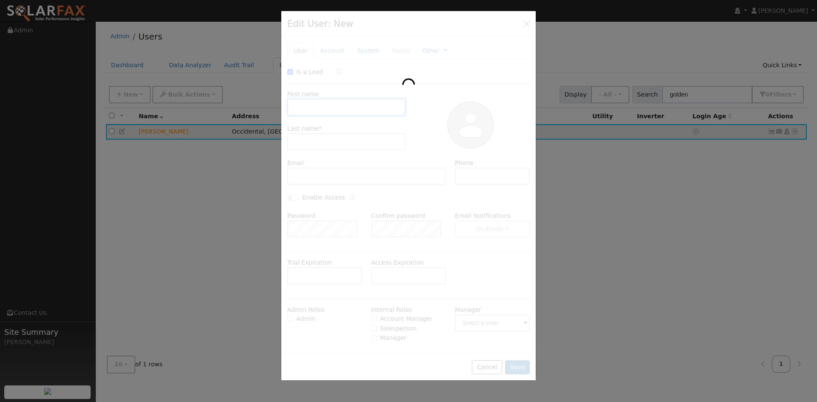
checkbox input "true"
type input "Zelig"
type input "Golden"
type input "[EMAIL_ADDRESS][DOMAIN_NAME]"
type input "5105901479"
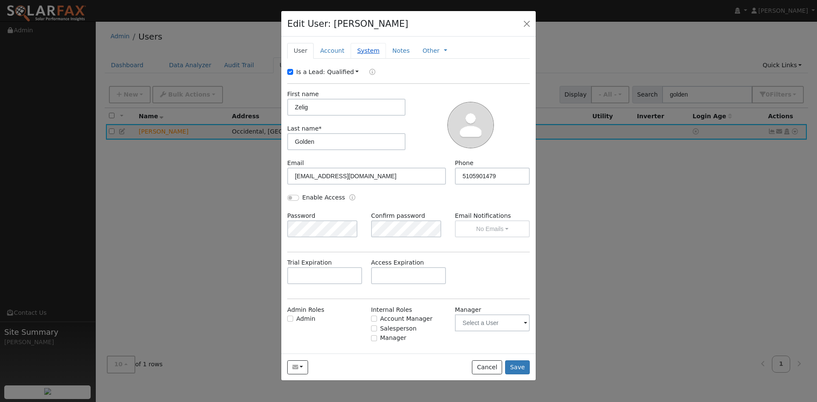
click at [383, 59] on link "System" at bounding box center [368, 51] width 35 height 16
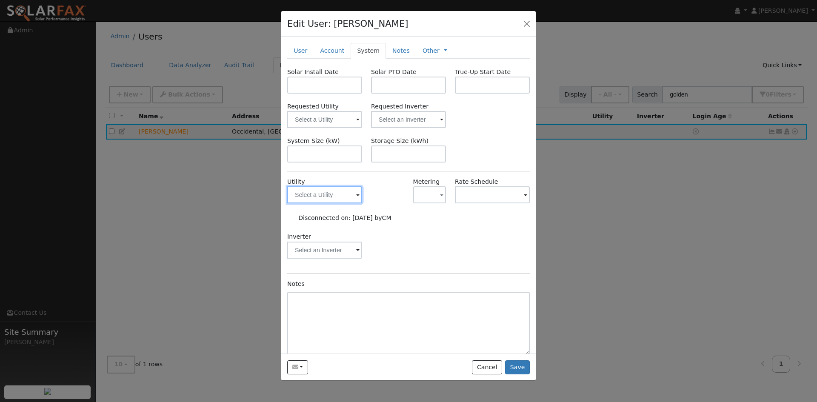
click at [346, 203] on input "text" at bounding box center [324, 194] width 75 height 17
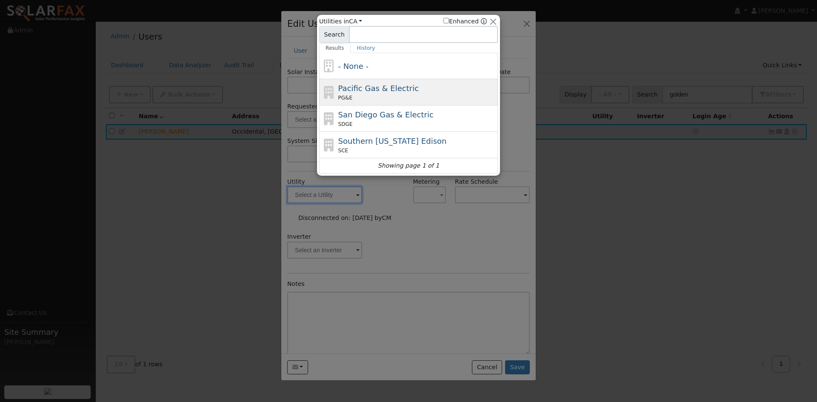
click at [360, 98] on div "PG&E" at bounding box center [417, 98] width 158 height 8
type input "PG&E"
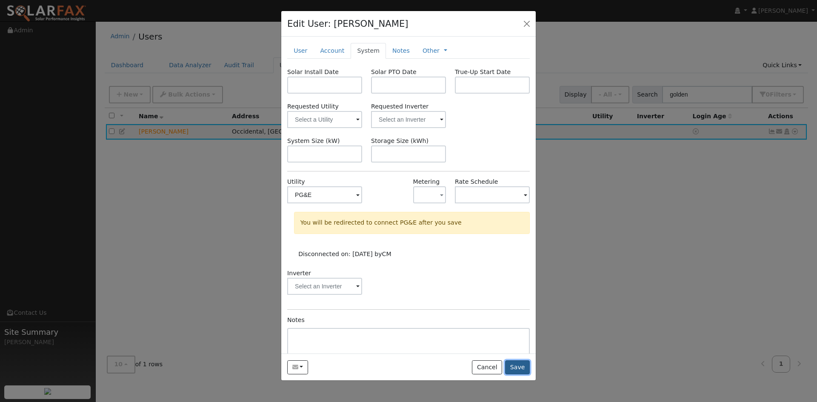
click at [511, 375] on button "Save" at bounding box center [517, 367] width 25 height 14
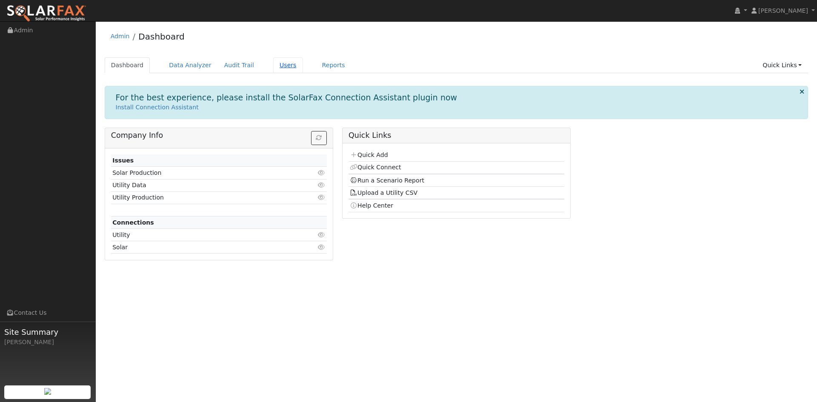
click at [303, 71] on link "Users" at bounding box center [288, 65] width 30 height 16
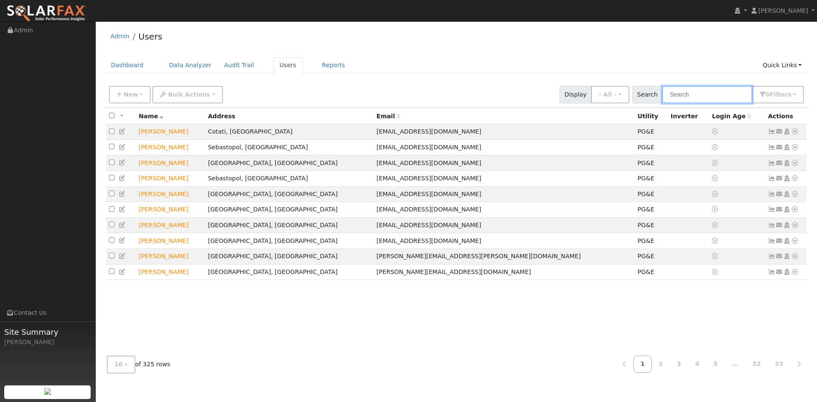
click at [670, 103] on input "text" at bounding box center [707, 94] width 90 height 17
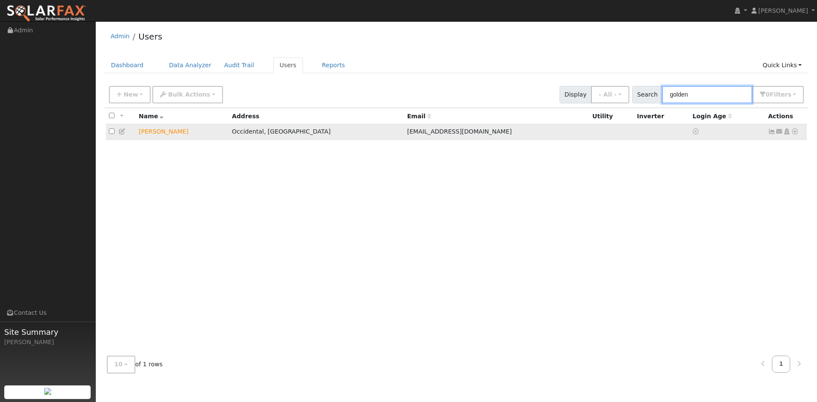
type input "golden"
click at [123, 134] on icon at bounding box center [123, 132] width 8 height 6
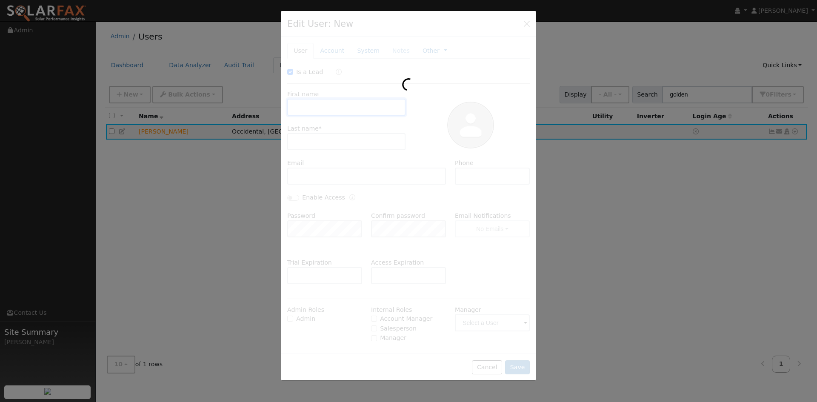
checkbox input "true"
type input "Zelig"
type input "Golden"
type input "[EMAIL_ADDRESS][DOMAIN_NAME]"
type input "5105901479"
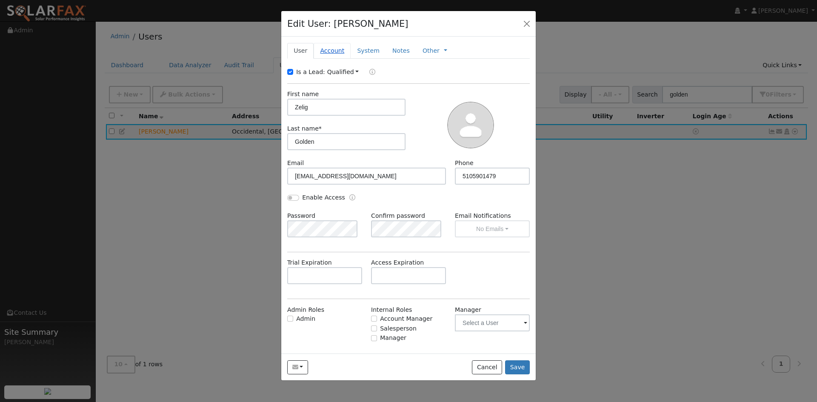
click at [351, 59] on link "Account" at bounding box center [332, 51] width 37 height 16
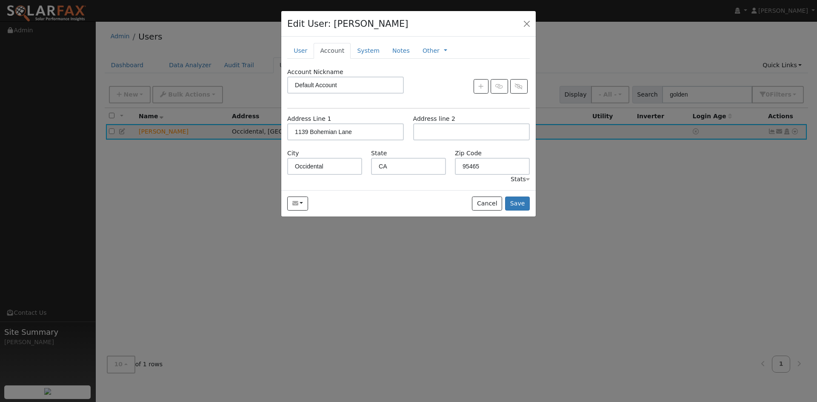
drag, startPoint x: 386, startPoint y: 62, endPoint x: 383, endPoint y: 85, distance: 22.8
click at [386, 59] on link "System" at bounding box center [368, 51] width 35 height 16
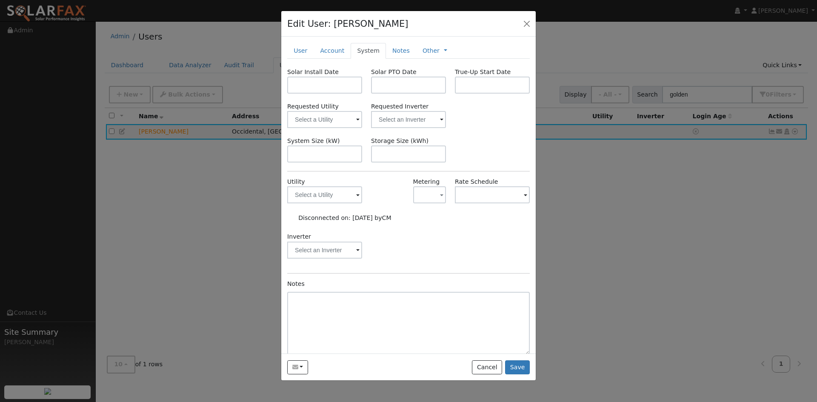
click at [356, 200] on span at bounding box center [357, 196] width 3 height 10
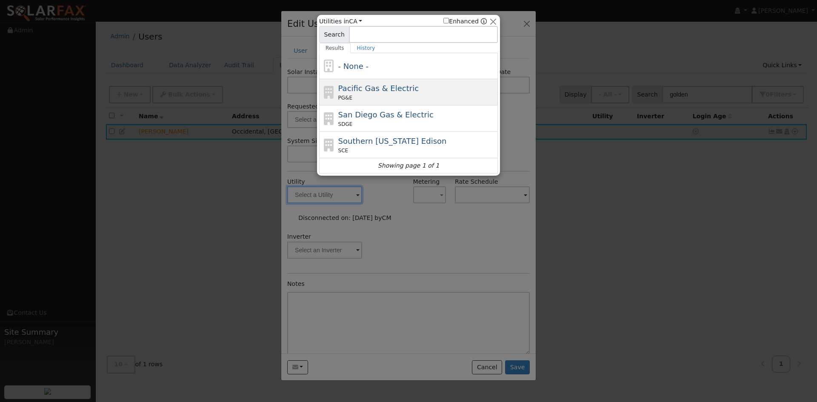
click at [373, 88] on span "Pacific Gas & Electric" at bounding box center [378, 88] width 80 height 9
type input "PG&E"
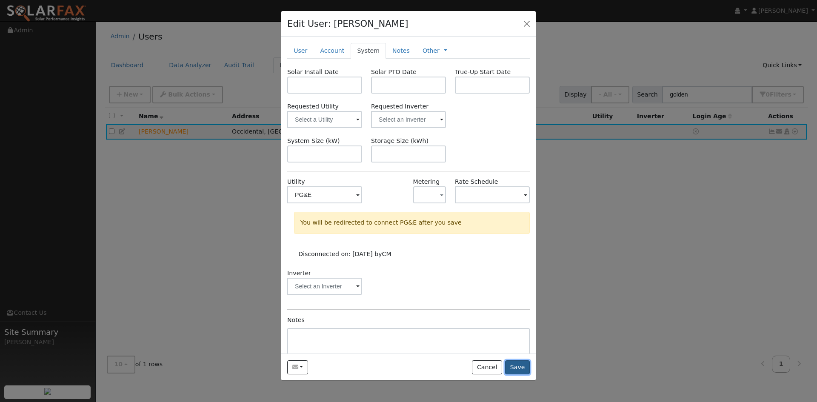
click at [514, 375] on button "Save" at bounding box center [517, 367] width 25 height 14
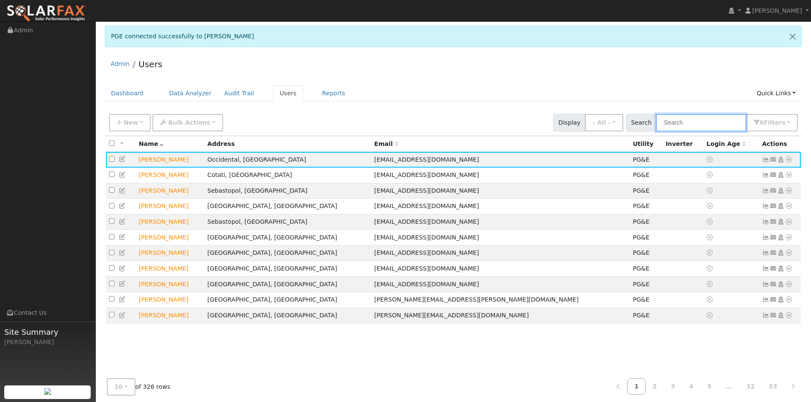
click at [677, 132] on input "text" at bounding box center [701, 122] width 90 height 17
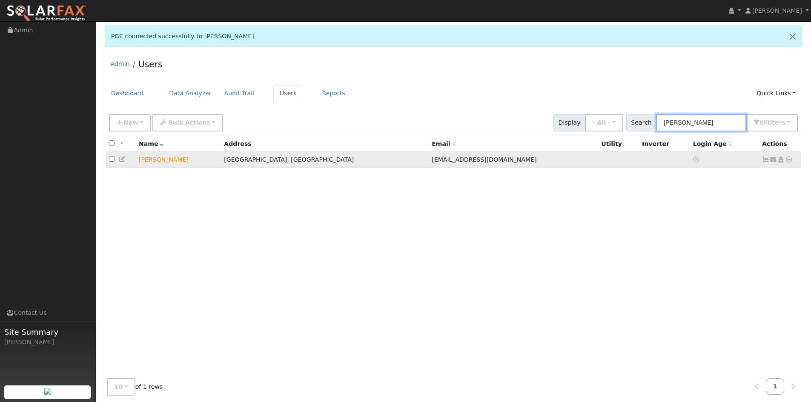
type input "paul jackson"
click at [126, 162] on icon at bounding box center [123, 159] width 8 height 6
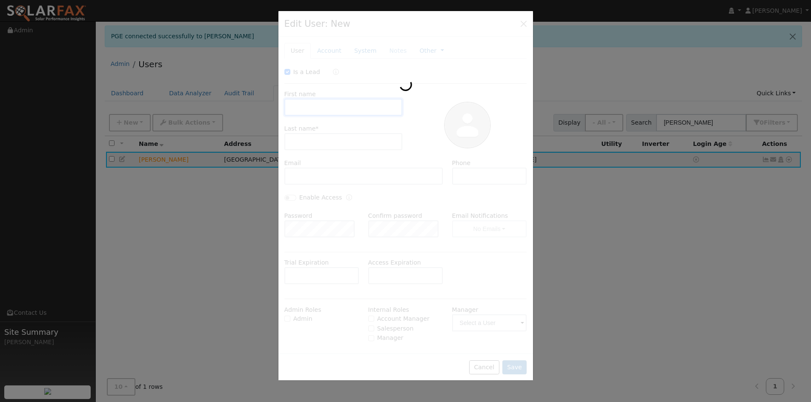
type input "12/17/2025"
checkbox input "true"
type input "[PERSON_NAME]"
type input "[EMAIL_ADDRESS][DOMAIN_NAME]"
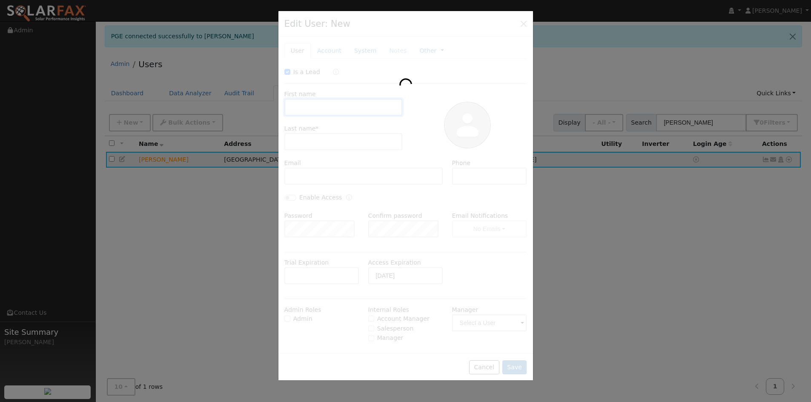
type input "[PHONE_NUMBER]"
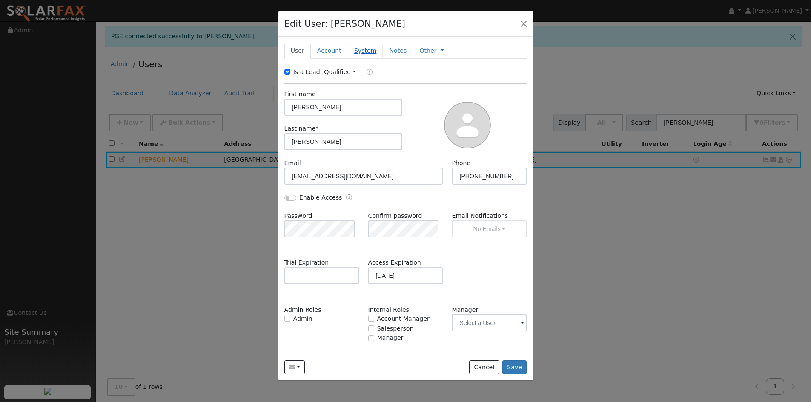
click at [375, 59] on link "System" at bounding box center [365, 51] width 35 height 16
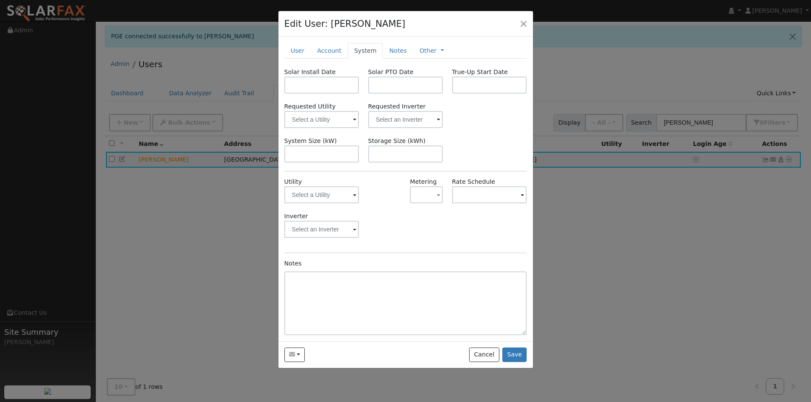
click at [353, 200] on span at bounding box center [354, 196] width 3 height 10
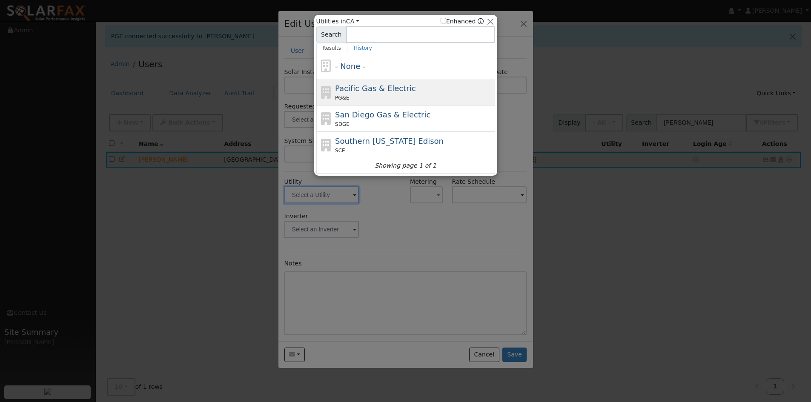
click at [365, 97] on div "PG&E" at bounding box center [414, 98] width 158 height 8
type input "PG&E"
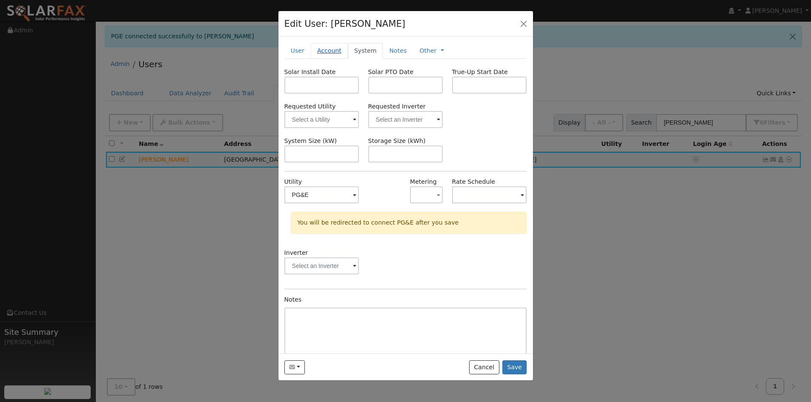
click at [338, 59] on link "Account" at bounding box center [329, 51] width 37 height 16
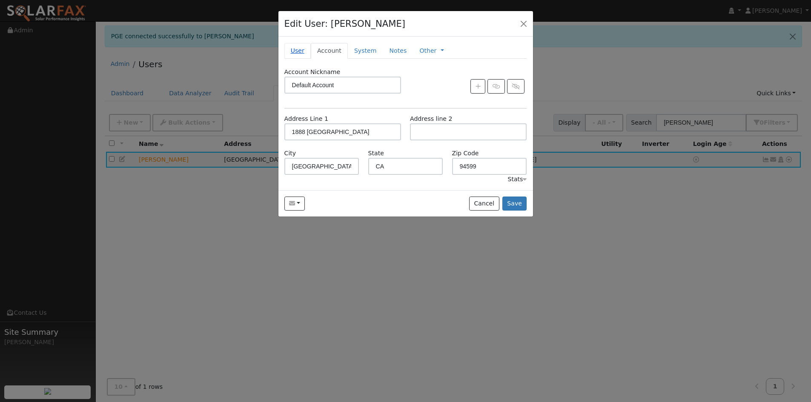
click at [298, 58] on link "User" at bounding box center [297, 51] width 26 height 16
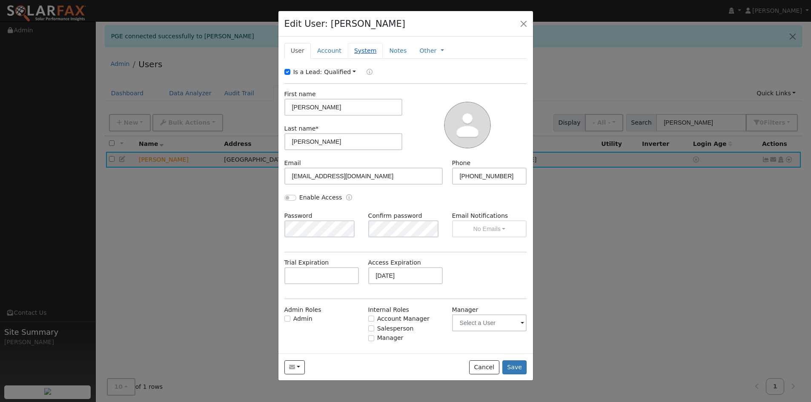
click at [375, 59] on link "System" at bounding box center [365, 51] width 35 height 16
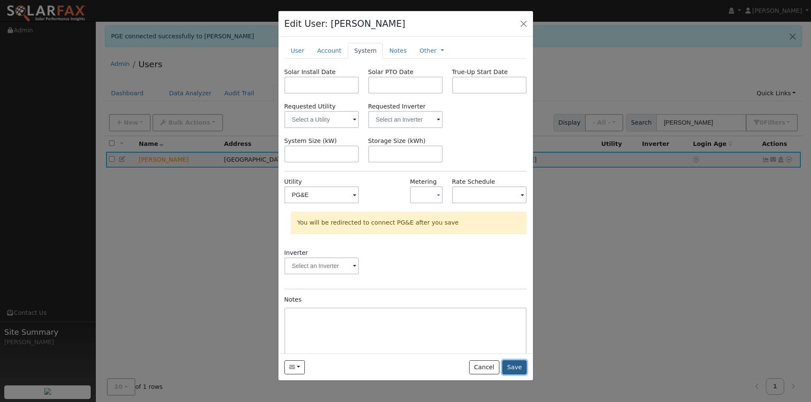
click at [514, 375] on button "Save" at bounding box center [514, 367] width 25 height 14
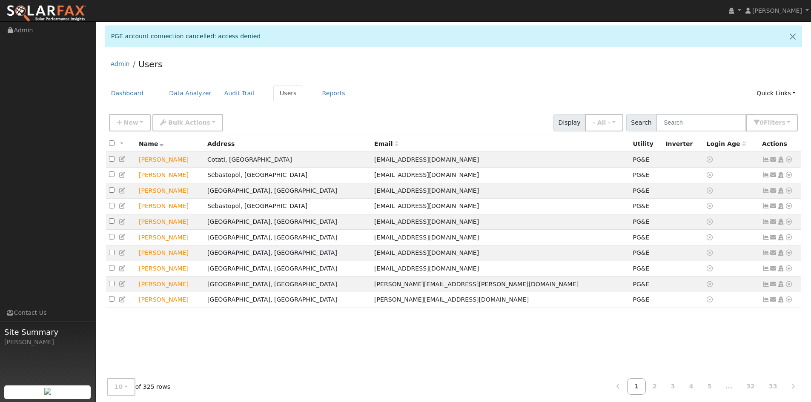
click at [406, 77] on div "Admin Users" at bounding box center [454, 66] width 698 height 26
drag, startPoint x: 442, startPoint y: 90, endPoint x: 489, endPoint y: 91, distance: 46.4
click at [447, 90] on div "Admin Users Dashboard Data Analyzer Audit Trail Users Reports Quick Links Quick…" at bounding box center [453, 230] width 707 height 355
click at [666, 132] on input "text" at bounding box center [701, 122] width 90 height 17
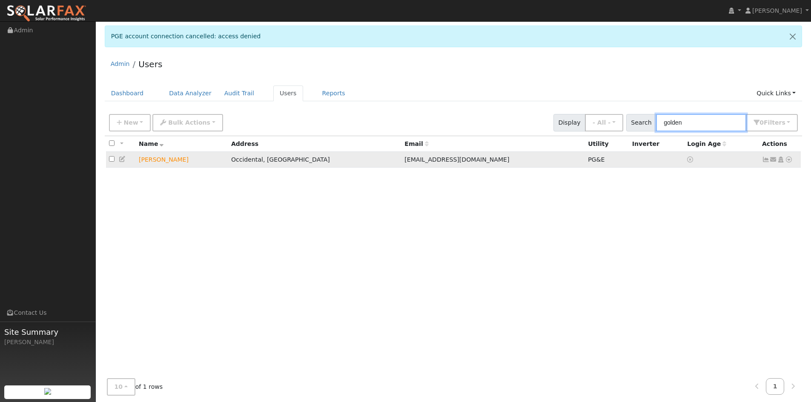
type input "golden"
click at [126, 162] on icon at bounding box center [123, 159] width 8 height 6
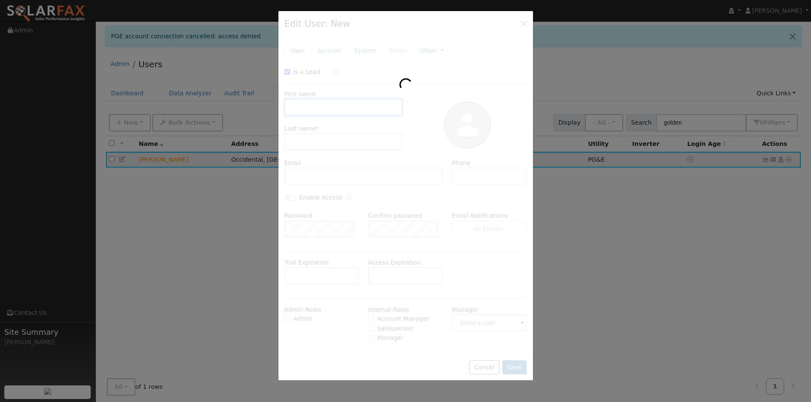
checkbox input "true"
type input "Zelig"
type input "Golden"
type input "[EMAIL_ADDRESS][DOMAIN_NAME]"
type input "5105901479"
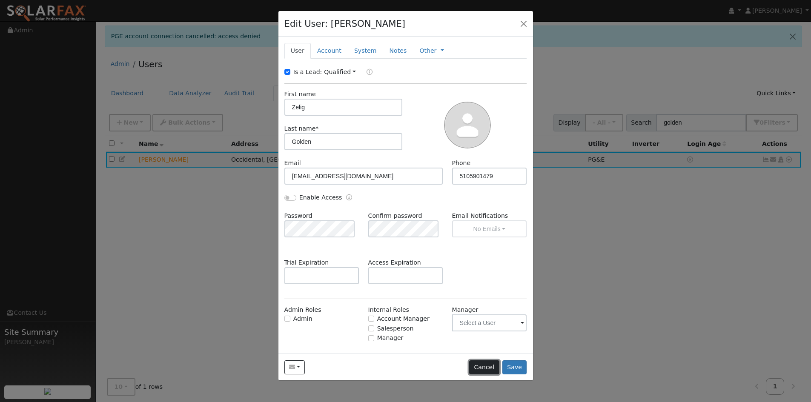
click at [477, 375] on button "Cancel" at bounding box center [484, 367] width 30 height 14
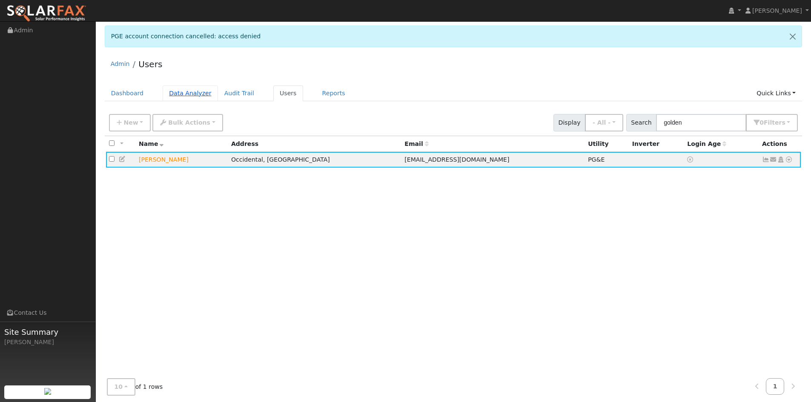
click at [208, 101] on link "Data Analyzer" at bounding box center [190, 94] width 55 height 16
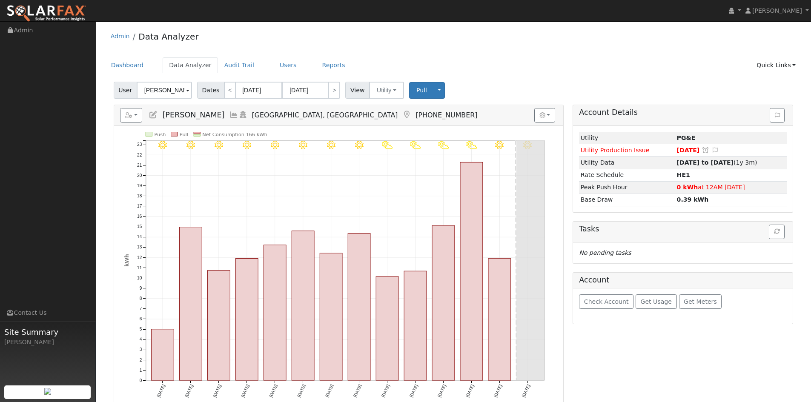
click at [188, 99] on input "[PERSON_NAME]" at bounding box center [164, 90] width 55 height 17
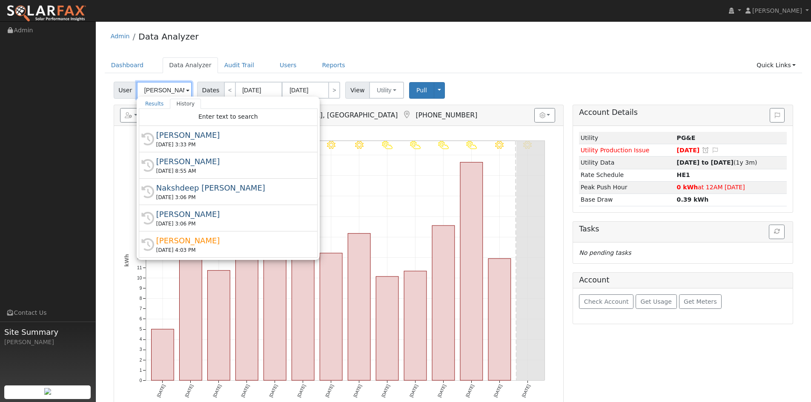
scroll to position [0, 2]
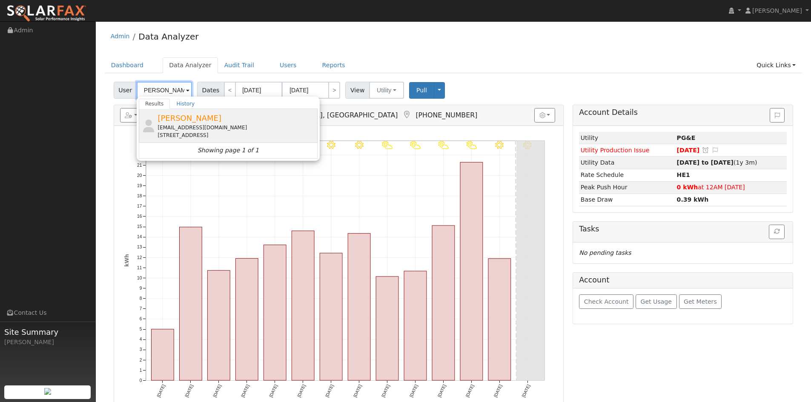
type input "[PERSON_NAME]"
click at [192, 132] on div "[EMAIL_ADDRESS][DOMAIN_NAME]" at bounding box center [236, 128] width 158 height 8
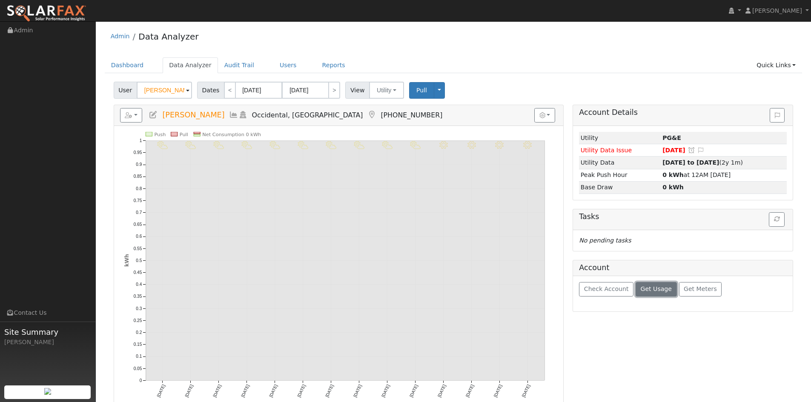
click at [666, 292] on span "Get Usage" at bounding box center [656, 289] width 31 height 7
click at [535, 73] on ul "Dashboard Data Analyzer Audit Trail Users Reports Quick Links Quick Add Quick C…" at bounding box center [454, 65] width 698 height 16
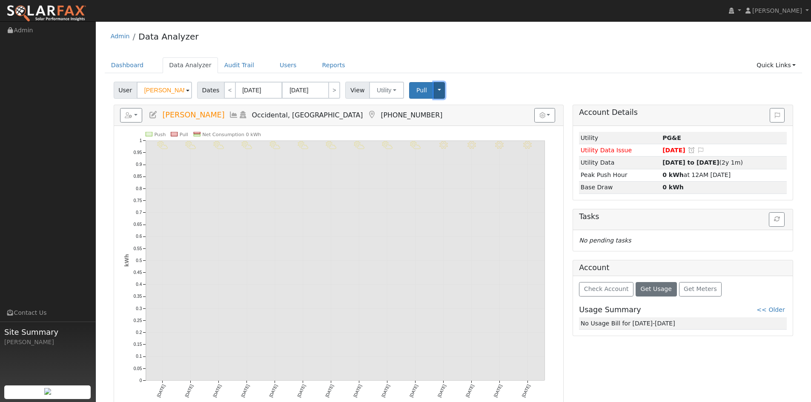
click at [445, 99] on button "Toggle Dropdown" at bounding box center [439, 90] width 11 height 17
click at [526, 82] on div "Dashboard Data Analyzer Audit Trail Users Reports Quick Links Quick Add Quick C…" at bounding box center [454, 69] width 698 height 24
click at [445, 99] on button "Toggle Dropdown" at bounding box center [439, 90] width 11 height 17
click at [499, 73] on ul "Dashboard Data Analyzer Audit Trail Users Reports Quick Links Quick Add Quick C…" at bounding box center [454, 65] width 698 height 16
click at [303, 71] on link "Users" at bounding box center [288, 65] width 30 height 16
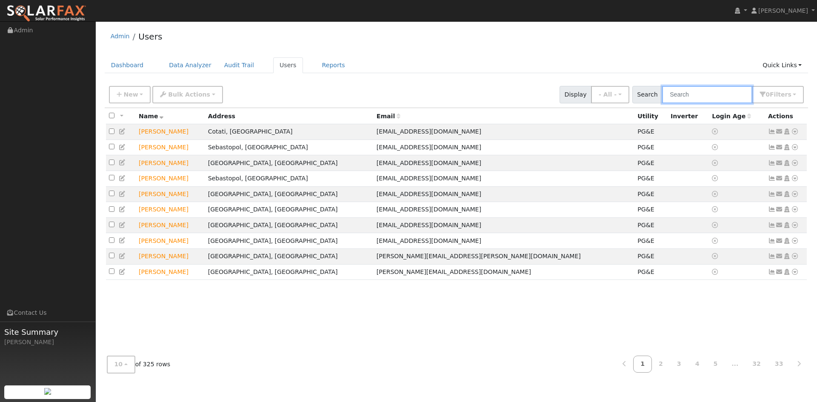
click at [675, 103] on input "text" at bounding box center [707, 94] width 90 height 17
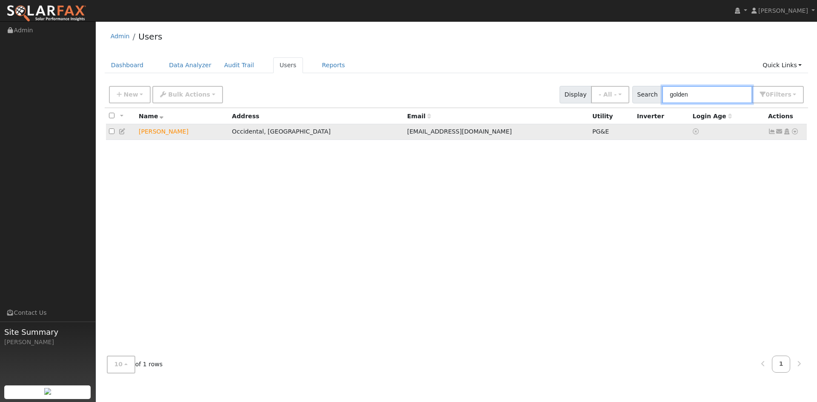
type input "golden"
click at [735, 140] on td at bounding box center [726, 132] width 75 height 16
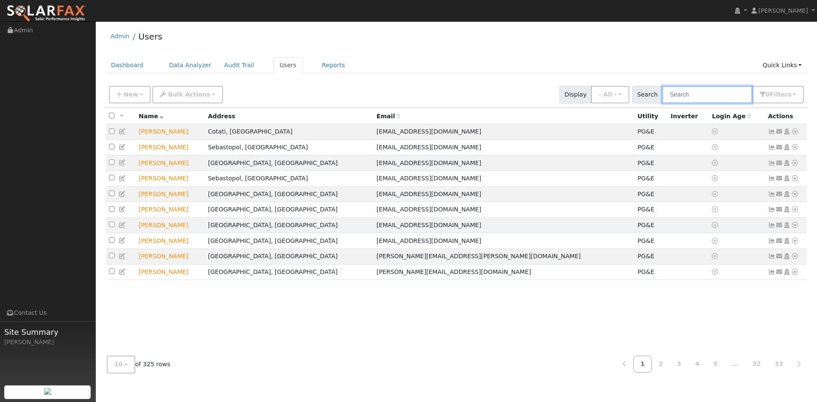
drag, startPoint x: 668, startPoint y: 106, endPoint x: 677, endPoint y: 103, distance: 9.3
click at [668, 103] on input "text" at bounding box center [707, 94] width 90 height 17
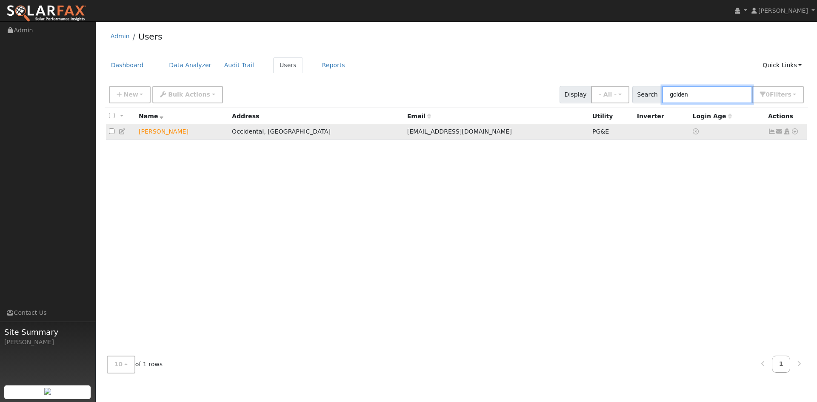
type input "golden"
click at [791, 134] on icon at bounding box center [795, 132] width 8 height 6
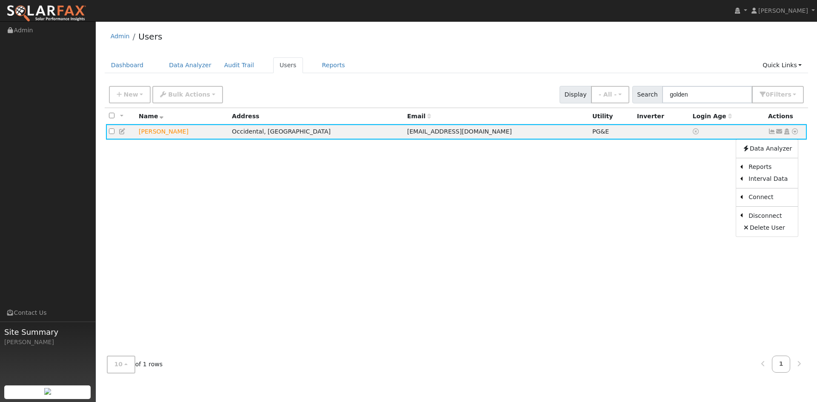
drag, startPoint x: 572, startPoint y: 197, endPoint x: 555, endPoint y: 196, distance: 16.7
click at [572, 197] on div "All None All on page None on page Name Address Email Utility Inverter Login Age…" at bounding box center [457, 228] width 704 height 241
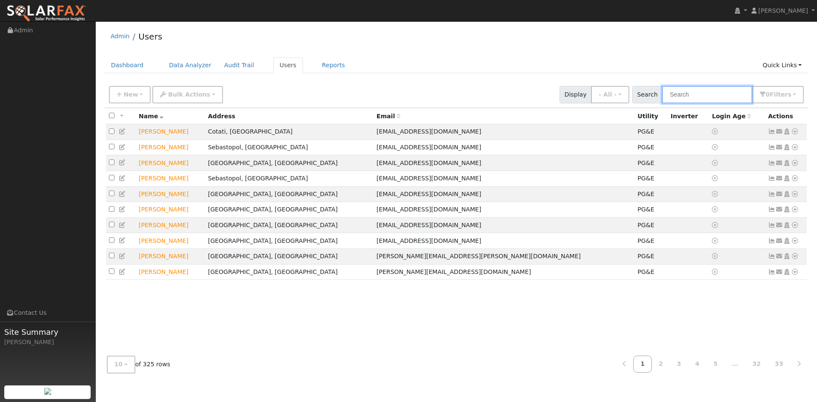
click at [675, 103] on input "text" at bounding box center [707, 94] width 90 height 17
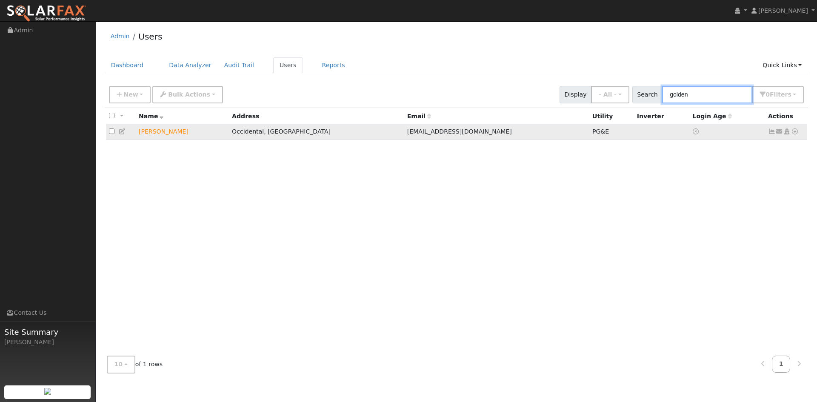
type input "golden"
click at [791, 134] on icon at bounding box center [795, 132] width 8 height 6
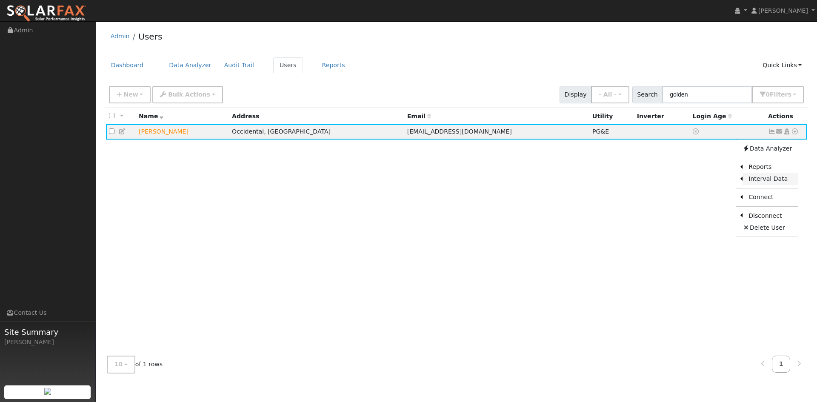
click at [763, 185] on link "Interval Data" at bounding box center [770, 179] width 55 height 12
click at [791, 134] on icon at bounding box center [795, 132] width 8 height 6
click at [692, 198] on link "Export to CSV" at bounding box center [705, 192] width 63 height 12
select select "9"
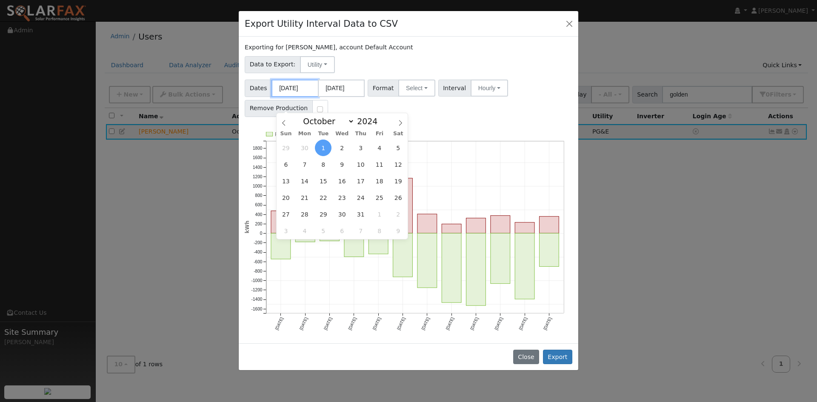
click at [311, 97] on input "10/01/2024" at bounding box center [295, 88] width 47 height 17
click at [355, 97] on input "09/30/2025" at bounding box center [341, 88] width 47 height 17
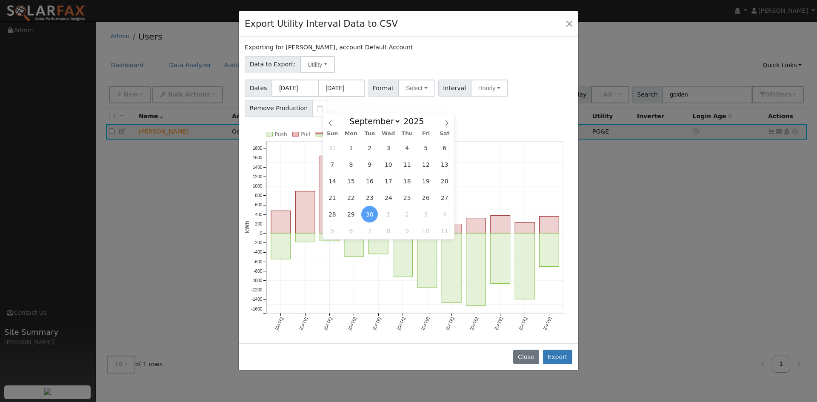
click at [460, 66] on div "Data to Export: Utility Utility Solar" at bounding box center [408, 63] width 331 height 20
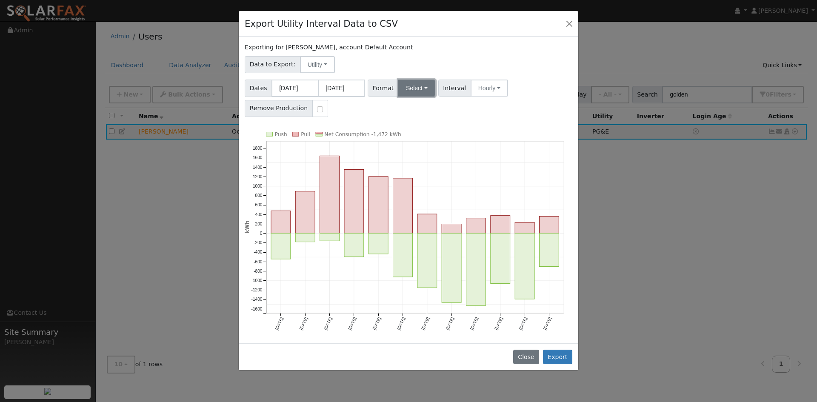
click at [434, 97] on button "Select" at bounding box center [416, 88] width 37 height 17
click at [446, 203] on link "Solargraf" at bounding box center [433, 197] width 61 height 12
click at [551, 364] on button "Export" at bounding box center [557, 357] width 29 height 14
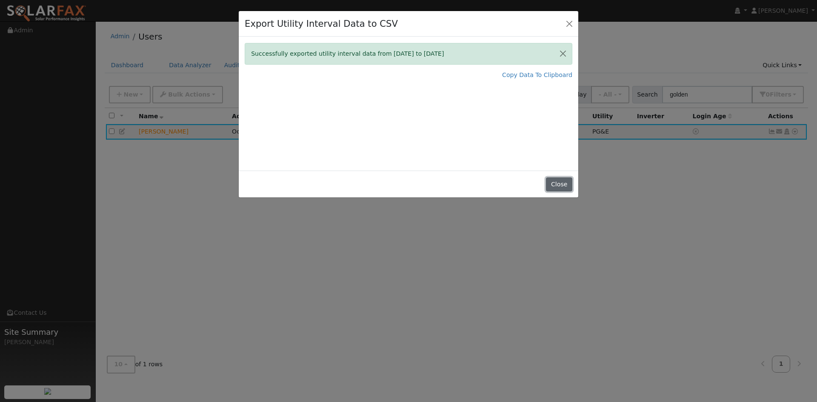
click at [559, 192] on button "Close" at bounding box center [559, 184] width 26 height 14
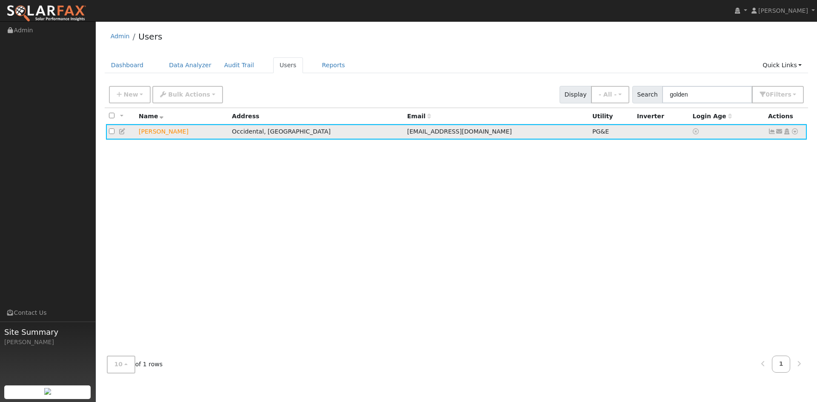
click at [793, 134] on icon at bounding box center [795, 132] width 8 height 6
click at [693, 198] on link "Export to CSV" at bounding box center [705, 192] width 63 height 12
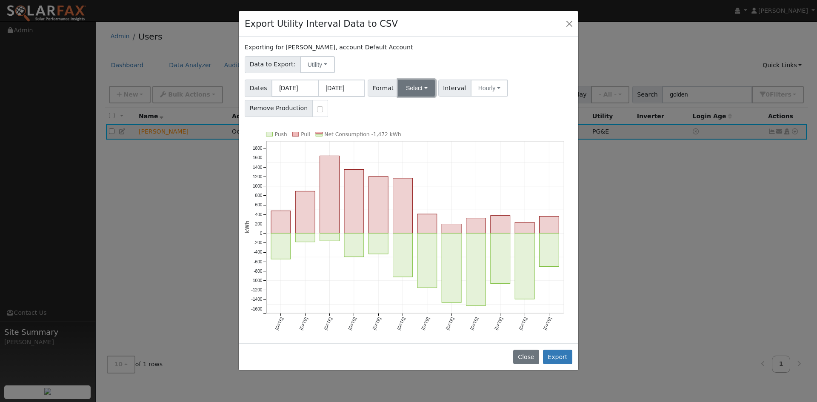
click at [430, 97] on button "Select" at bounding box center [416, 88] width 37 height 17
click at [443, 203] on link "Solargraf" at bounding box center [433, 197] width 61 height 12
click at [552, 364] on button "Export" at bounding box center [557, 357] width 29 height 14
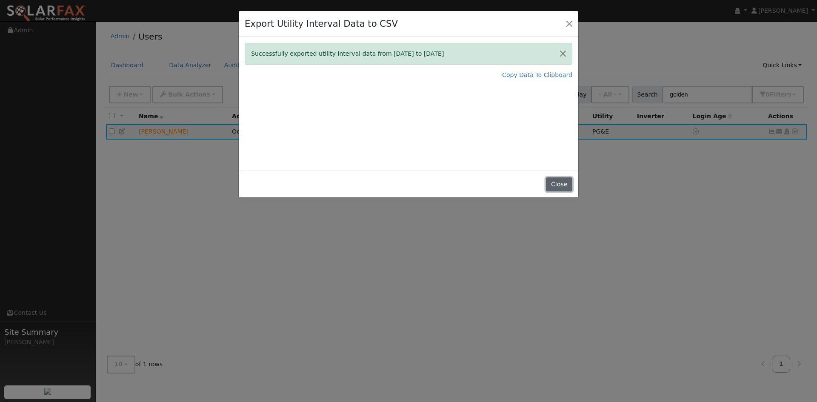
click at [554, 192] on button "Close" at bounding box center [559, 184] width 26 height 14
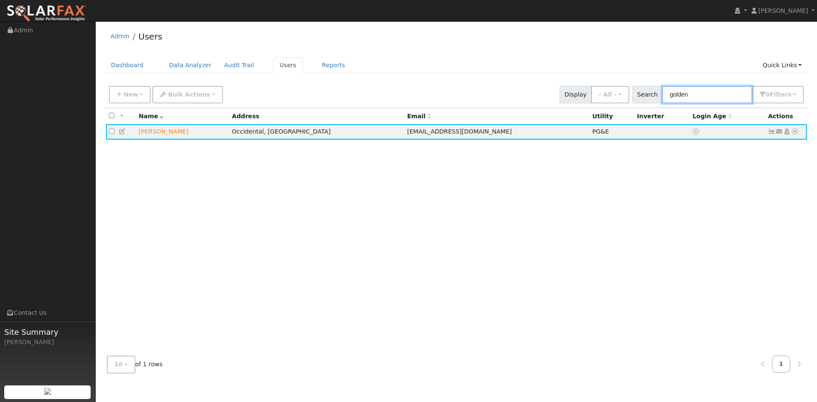
click at [662, 102] on input "golden" at bounding box center [707, 94] width 90 height 17
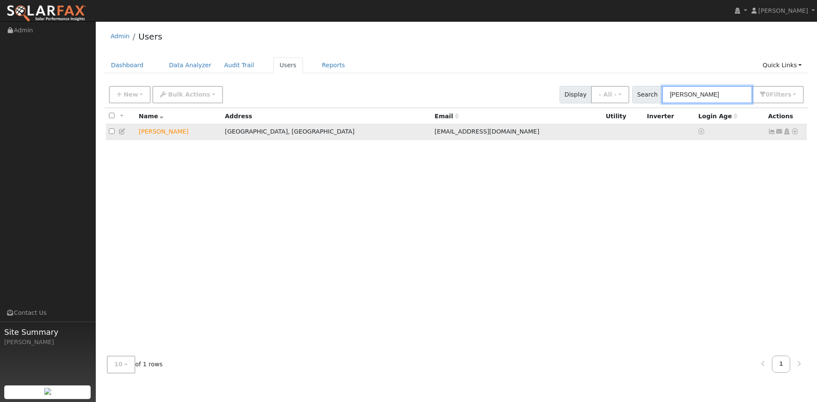
type input "[PERSON_NAME]"
click at [126, 134] on icon at bounding box center [123, 132] width 8 height 6
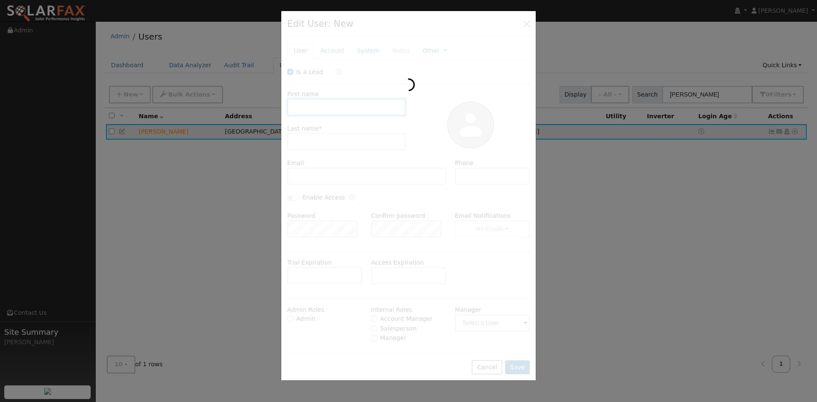
type input "12/17/2025"
checkbox input "true"
type input "Paul"
type input "Jackson"
type input "[EMAIL_ADDRESS][DOMAIN_NAME]"
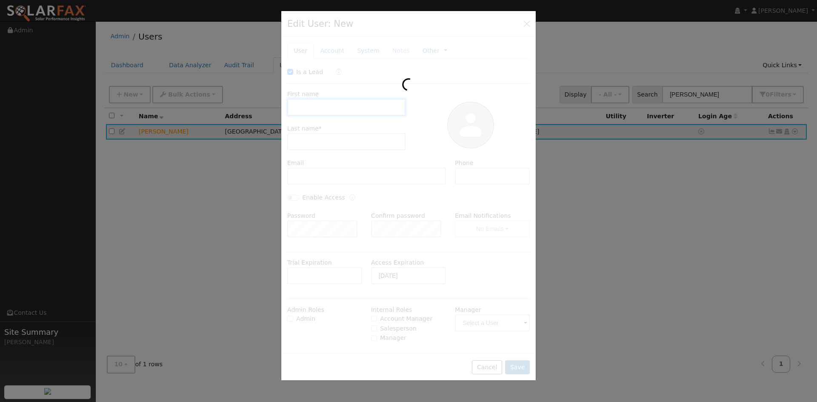
type input "707-486-0601"
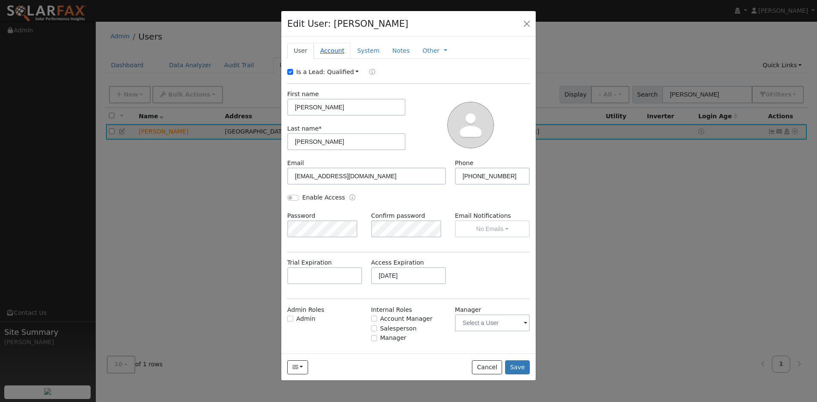
click at [333, 55] on link "Account" at bounding box center [332, 51] width 37 height 16
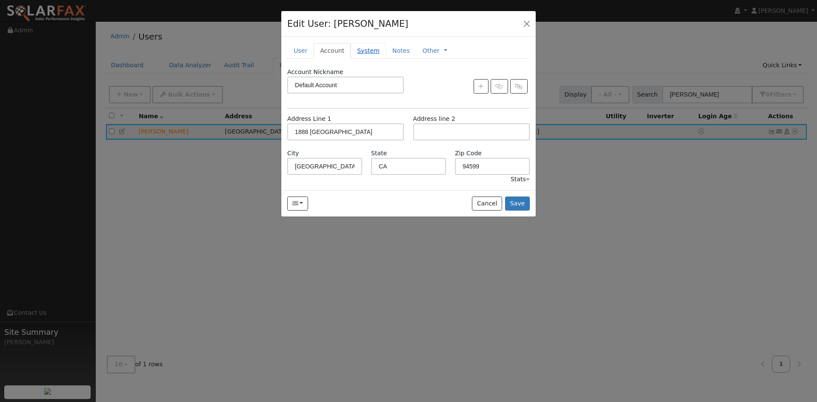
click at [383, 59] on link "System" at bounding box center [368, 51] width 35 height 16
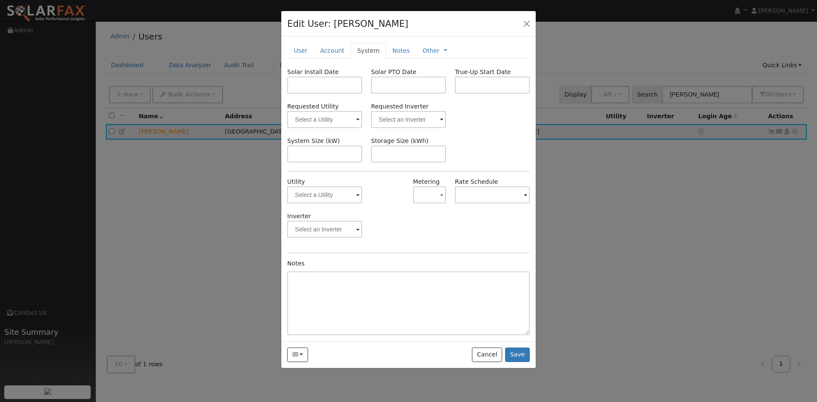
click at [356, 200] on span at bounding box center [357, 196] width 3 height 10
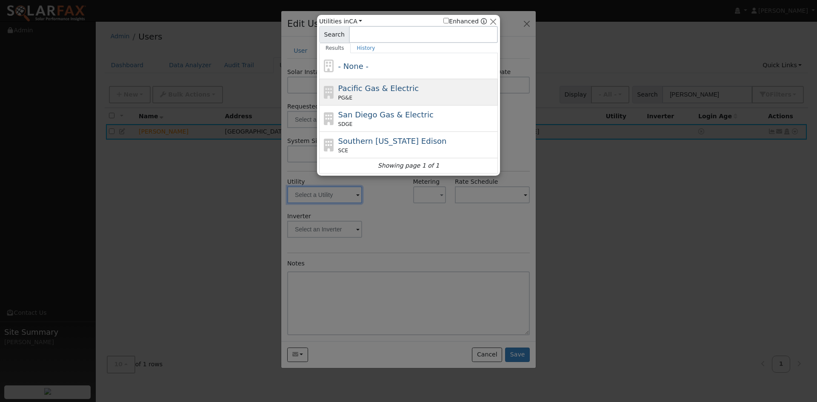
click at [367, 93] on span "Pacific Gas & Electric" at bounding box center [378, 88] width 80 height 9
type input "PG&E"
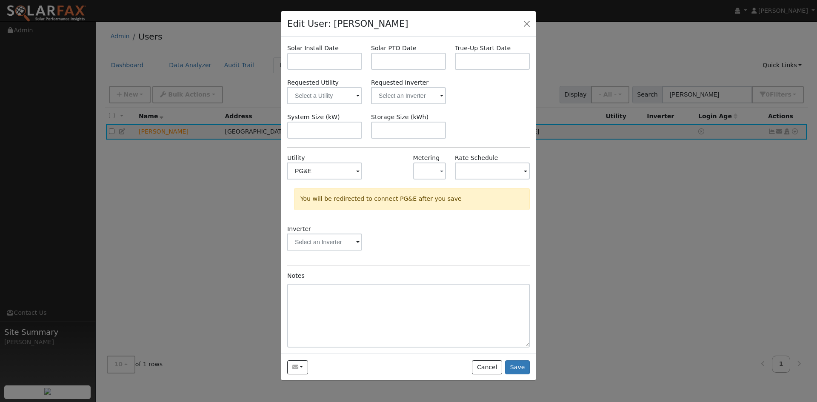
scroll to position [43, 0]
click at [514, 375] on button "Save" at bounding box center [517, 367] width 25 height 14
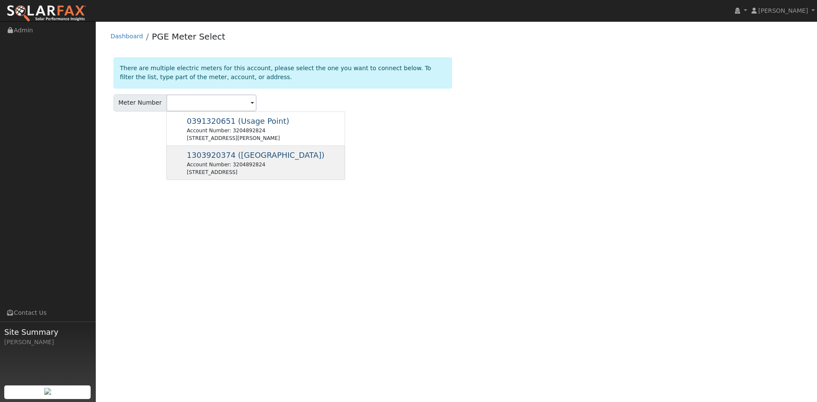
click at [259, 160] on span "1303920374 ([GEOGRAPHIC_DATA])" at bounding box center [256, 155] width 138 height 9
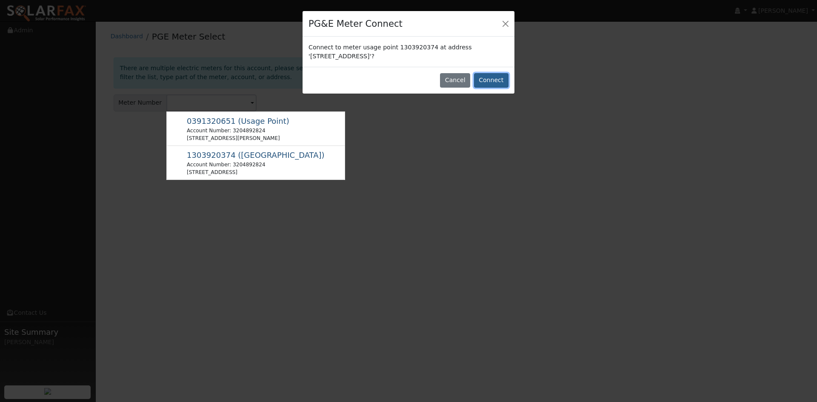
click at [493, 88] on button "Connect" at bounding box center [491, 80] width 34 height 14
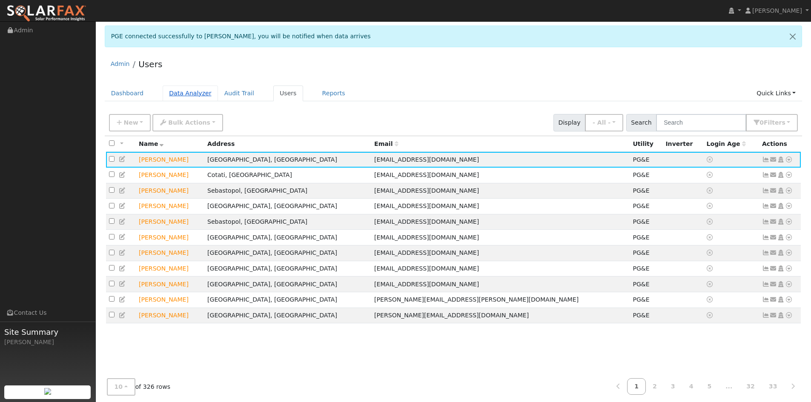
click at [210, 101] on link "Data Analyzer" at bounding box center [190, 94] width 55 height 16
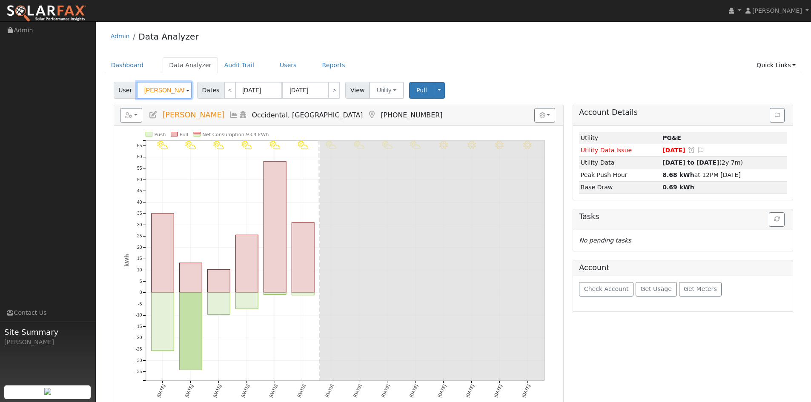
click at [183, 99] on input "[PERSON_NAME]" at bounding box center [164, 90] width 55 height 17
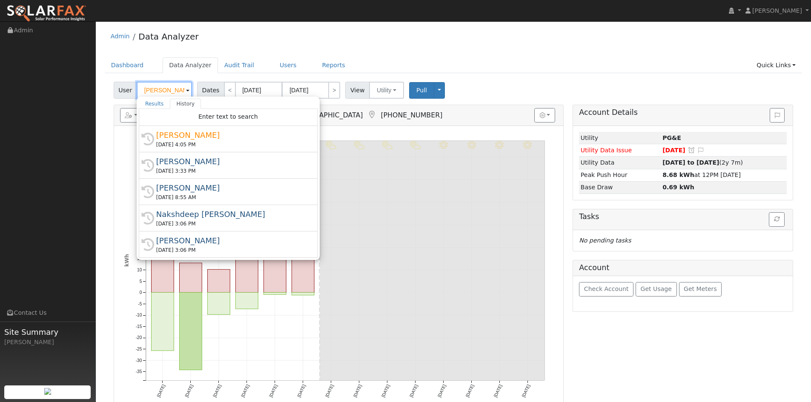
click at [183, 99] on input "[PERSON_NAME]" at bounding box center [164, 90] width 55 height 17
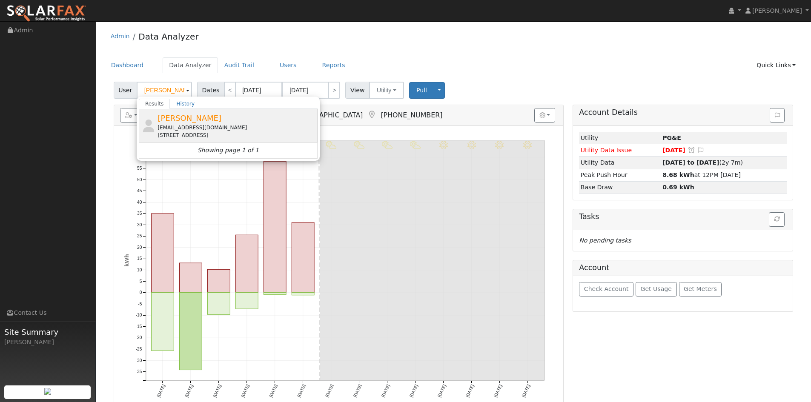
click at [212, 132] on div "[EMAIL_ADDRESS][DOMAIN_NAME]" at bounding box center [236, 128] width 158 height 8
type input "[PERSON_NAME]"
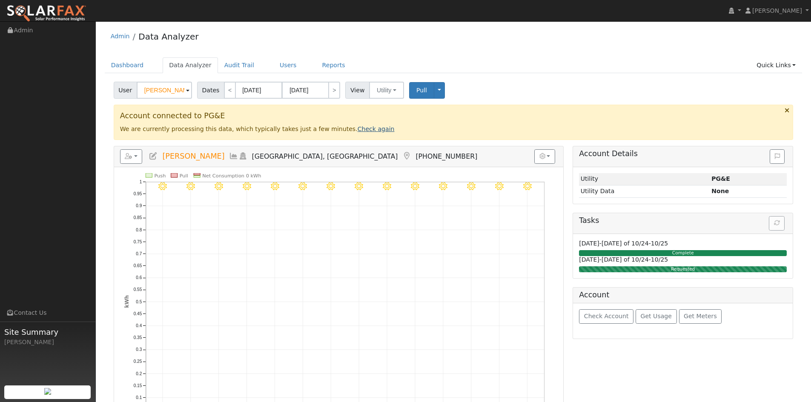
click at [395, 132] on link "Check again" at bounding box center [376, 129] width 37 height 7
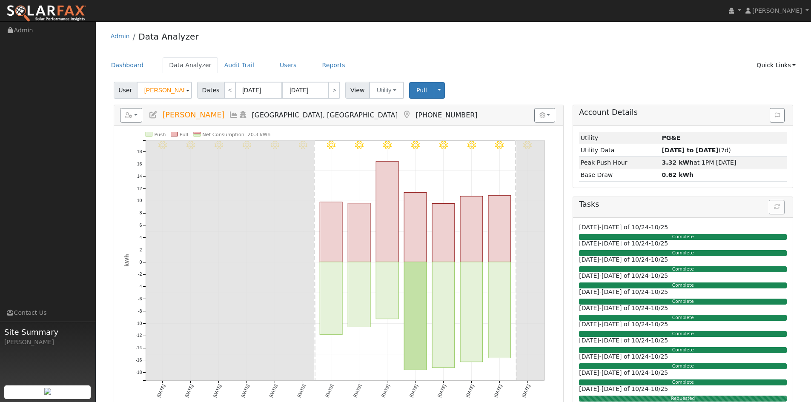
click at [631, 70] on ul "Dashboard Data Analyzer Audit Trail Users Reports Quick Links Quick Add Quick C…" at bounding box center [454, 65] width 698 height 16
click at [303, 70] on link "Users" at bounding box center [288, 65] width 30 height 16
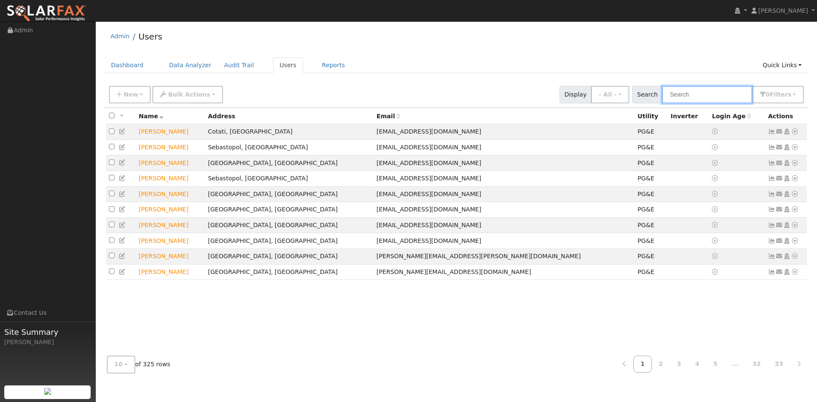
click at [687, 102] on input "text" at bounding box center [707, 94] width 90 height 17
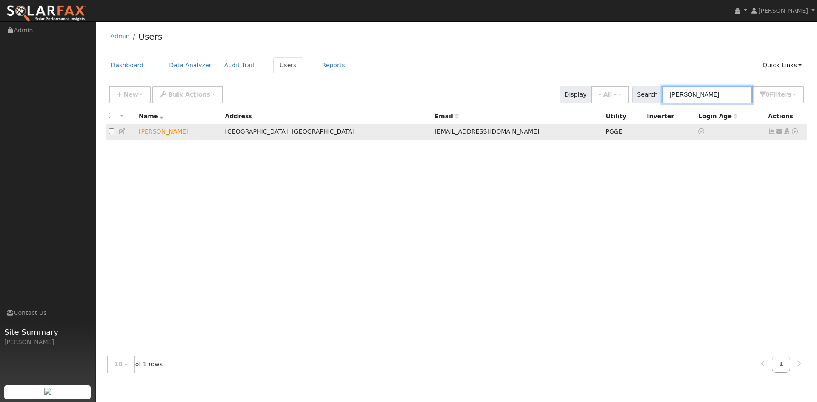
type input "paul jackson"
click at [791, 134] on icon at bounding box center [795, 132] width 8 height 6
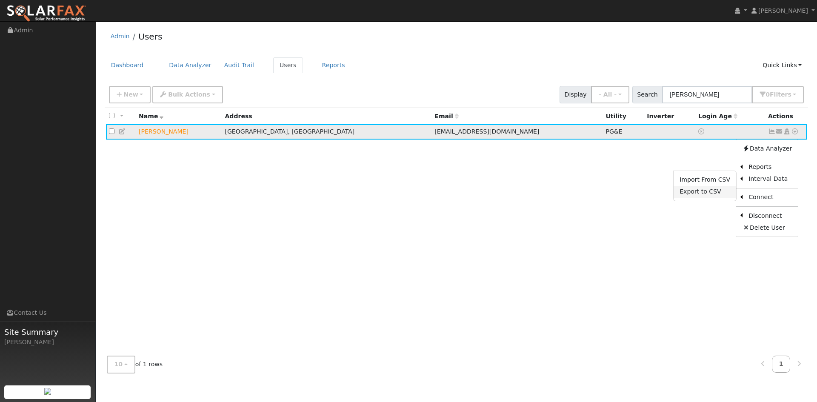
click at [691, 198] on link "Export to CSV" at bounding box center [705, 192] width 63 height 12
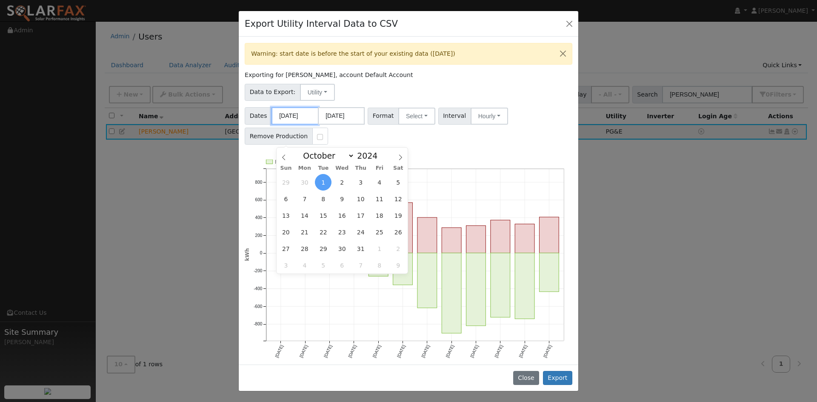
click at [294, 125] on input "10/01/2024" at bounding box center [295, 115] width 47 height 17
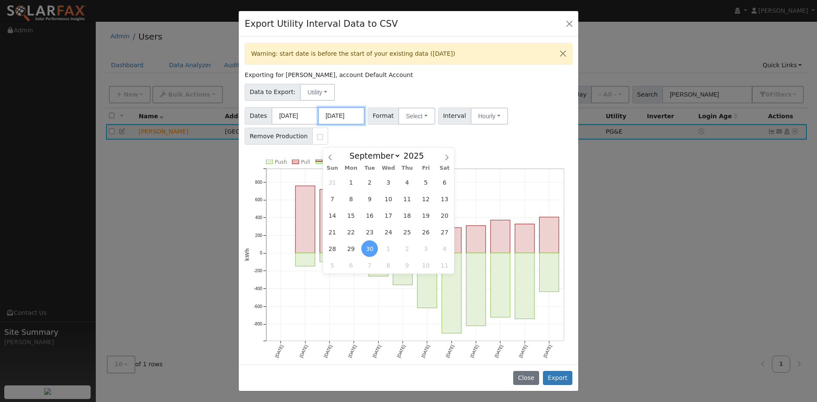
click at [352, 125] on input "09/30/2025" at bounding box center [341, 115] width 47 height 17
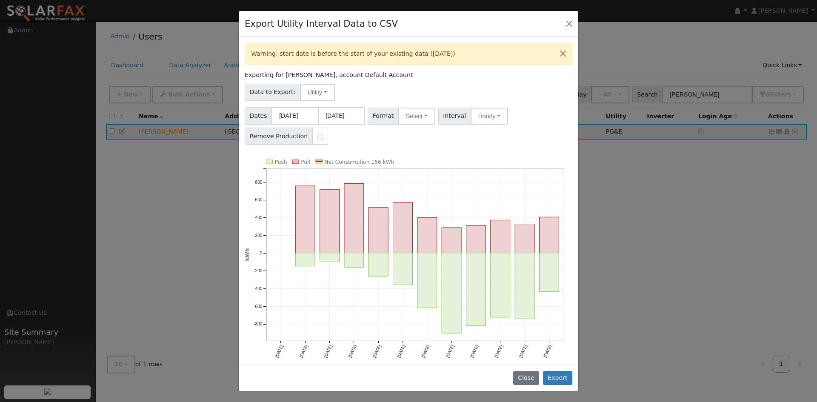
click at [501, 170] on div "Warning: start date is before the start of your existing data (11/01/2024) Expo…" at bounding box center [409, 201] width 340 height 328
click at [425, 125] on button "Select" at bounding box center [416, 116] width 37 height 17
click at [445, 231] on link "Solargraf" at bounding box center [433, 225] width 61 height 12
click at [554, 372] on button "Export" at bounding box center [557, 378] width 29 height 14
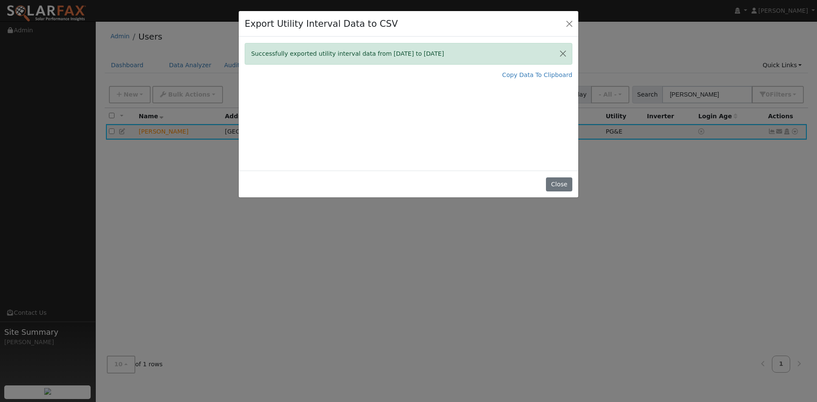
click at [415, 144] on div "Successfully exported utility interval data from 10/01/24 to 09/30/25 Copy Data…" at bounding box center [409, 104] width 340 height 134
click at [480, 266] on div "Export Utility Interval Data to CSV Successfully exported utility interval data…" at bounding box center [408, 201] width 817 height 402
click at [555, 192] on button "Close" at bounding box center [559, 184] width 26 height 14
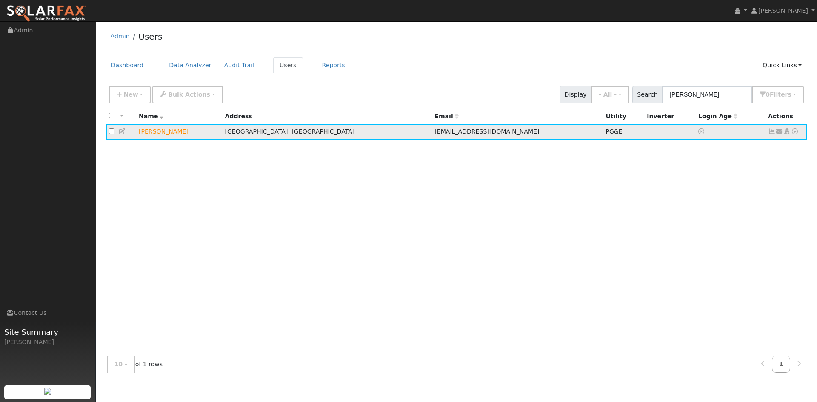
click at [791, 134] on icon at bounding box center [795, 132] width 8 height 6
click at [699, 198] on link "Export to CSV" at bounding box center [705, 192] width 63 height 12
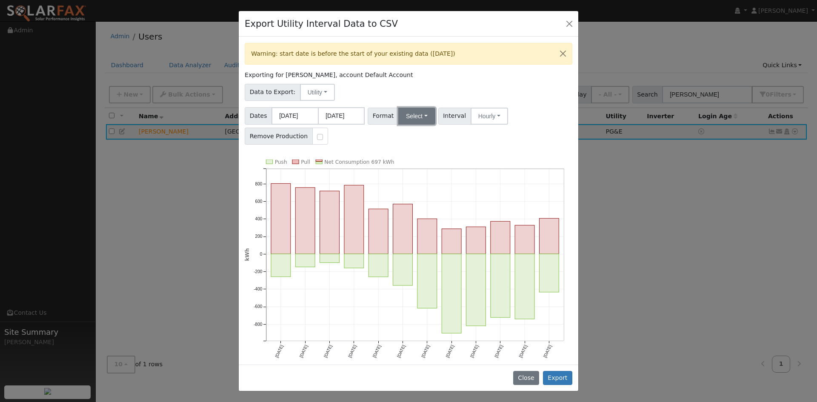
click at [419, 125] on button "Select" at bounding box center [416, 116] width 37 height 17
click at [433, 231] on link "Solargraf" at bounding box center [433, 225] width 61 height 12
click at [548, 372] on button "Export" at bounding box center [557, 378] width 29 height 14
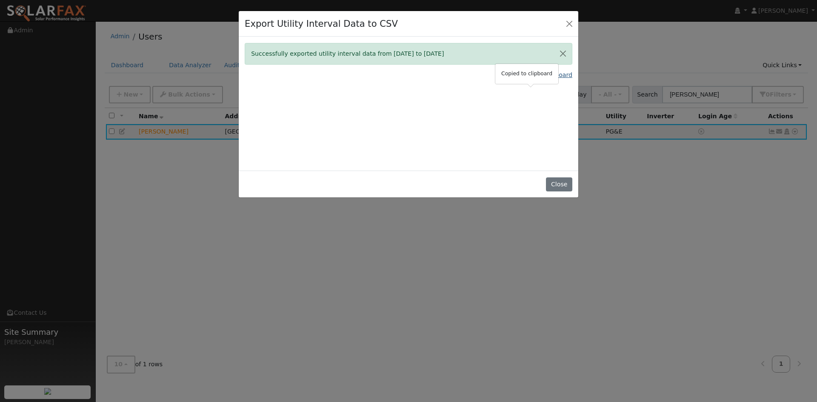
click at [541, 80] on link "Copy Data To Clipboard" at bounding box center [537, 75] width 70 height 9
click at [516, 80] on link "Copy Data To Clipboard" at bounding box center [537, 75] width 70 height 9
click at [480, 136] on div "Successfully exported utility interval data from 10/01/24 to 09/30/25 Copy Data…" at bounding box center [409, 104] width 340 height 134
click at [559, 192] on button "Close" at bounding box center [559, 184] width 26 height 14
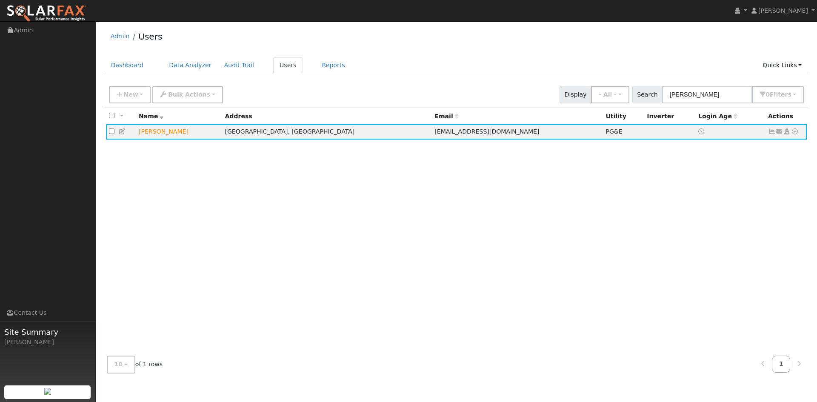
click at [785, 40] on div "Admin Users" at bounding box center [457, 39] width 704 height 26
click at [792, 134] on icon at bounding box center [795, 132] width 8 height 6
click at [674, 198] on link "Export to CSV" at bounding box center [705, 192] width 63 height 12
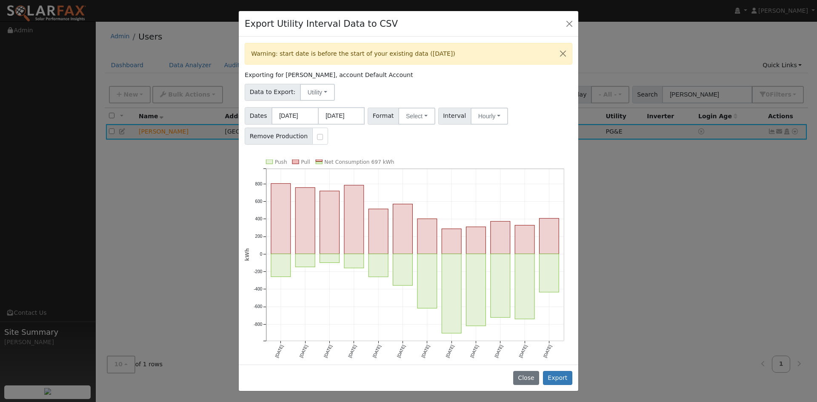
click at [521, 169] on div "Warning: start date is before the start of your existing data (11/01/2024) Expo…" at bounding box center [409, 201] width 340 height 328
click at [435, 125] on button "Select" at bounding box center [416, 116] width 37 height 17
click at [439, 231] on link "Solargraf" at bounding box center [433, 225] width 61 height 12
click at [441, 172] on div "Warning: start date is before the start of your existing data (11/01/2024) Expo…" at bounding box center [409, 201] width 340 height 328
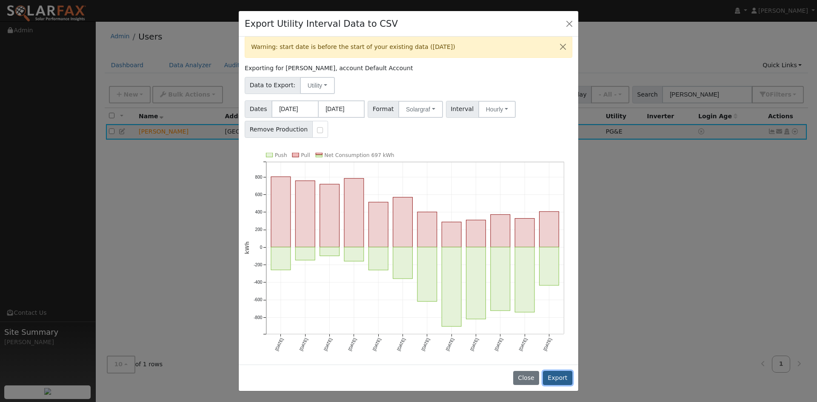
click at [546, 372] on button "Export" at bounding box center [557, 378] width 29 height 14
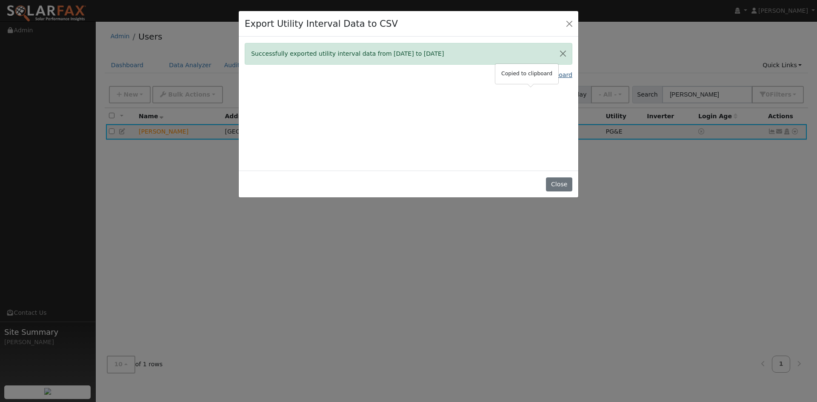
click at [539, 80] on link "Copy Data To Clipboard" at bounding box center [537, 75] width 70 height 9
click at [559, 192] on button "Close" at bounding box center [559, 184] width 26 height 14
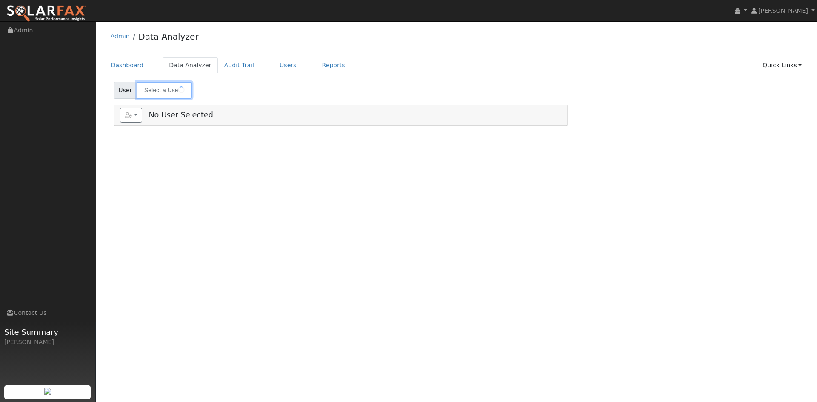
type input "[PERSON_NAME]"
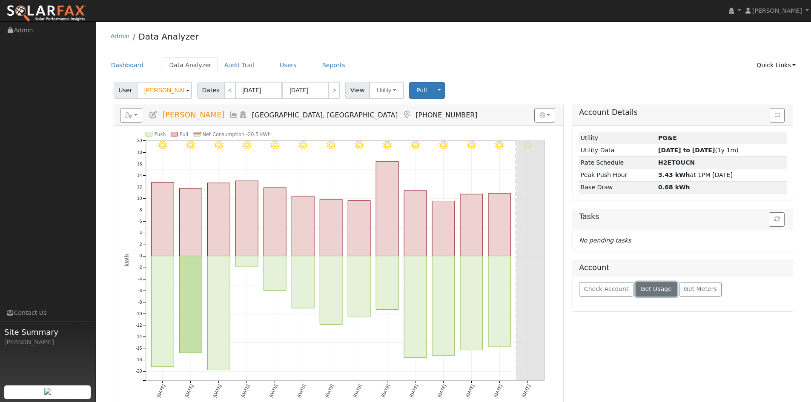
click at [672, 292] on span "Get Usage" at bounding box center [656, 289] width 31 height 7
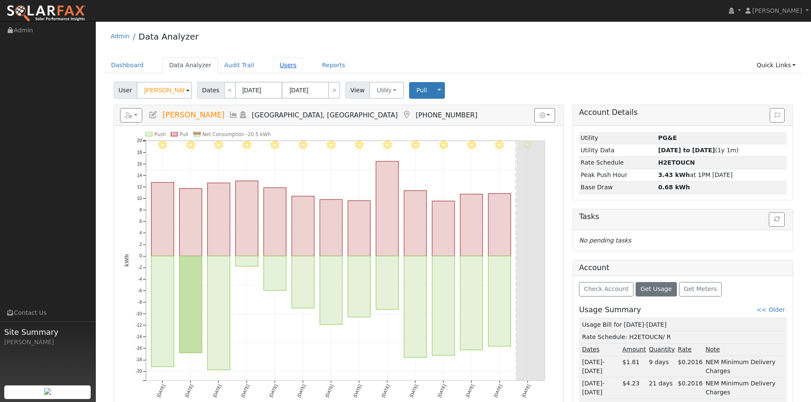
click at [303, 72] on link "Users" at bounding box center [288, 65] width 30 height 16
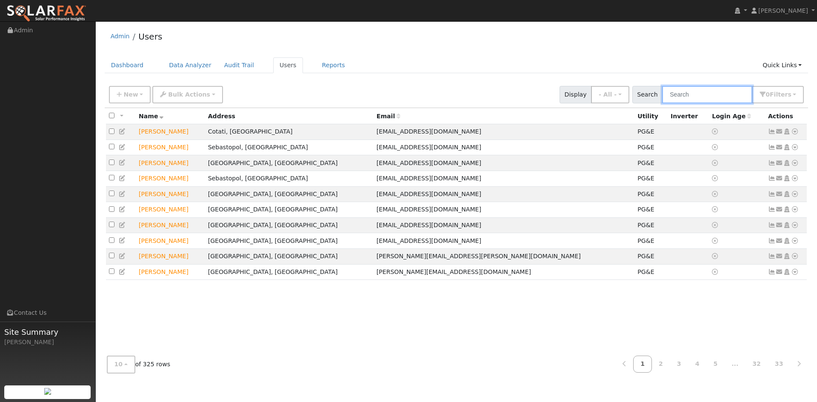
click at [662, 103] on input "text" at bounding box center [707, 94] width 90 height 17
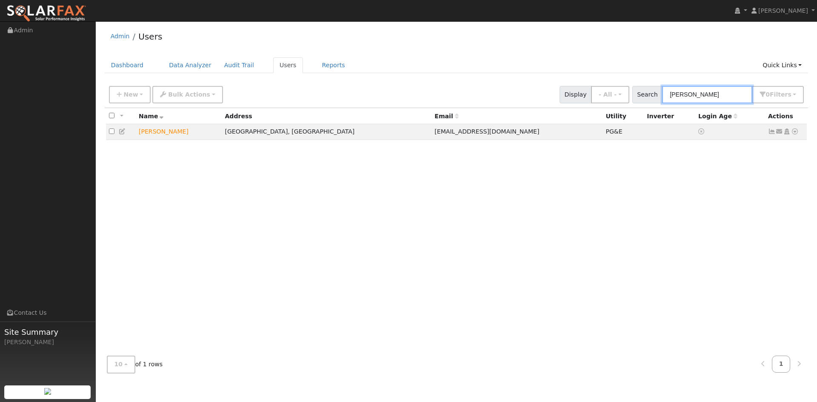
type input "[PERSON_NAME]"
click at [740, 169] on div "All None All on page None on page Name Address Email Utility Inverter Login Age…" at bounding box center [457, 228] width 704 height 241
click at [791, 134] on icon at bounding box center [795, 132] width 8 height 6
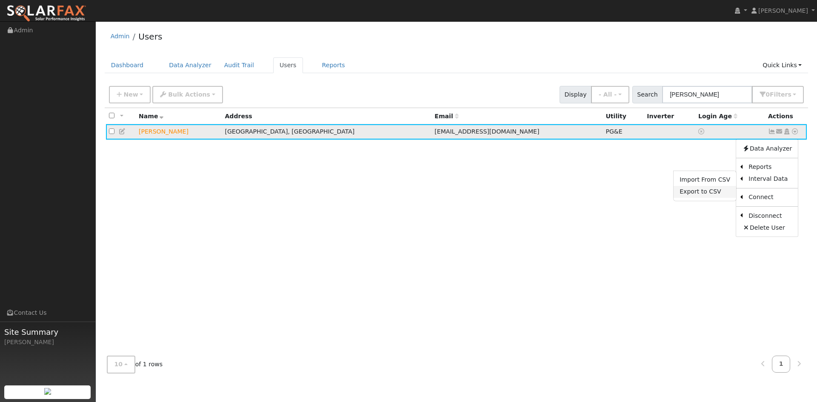
click at [679, 198] on link "Export to CSV" at bounding box center [705, 192] width 63 height 12
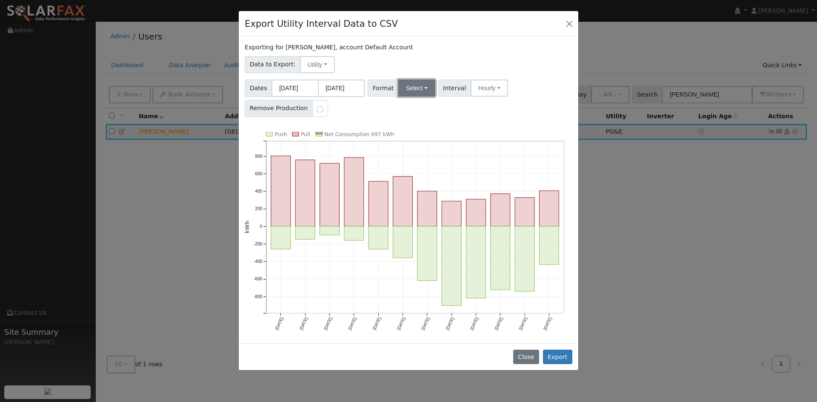
click at [432, 97] on button "Select" at bounding box center [416, 88] width 37 height 17
click at [442, 203] on link "Solargraf" at bounding box center [433, 197] width 61 height 12
click at [553, 364] on button "Export" at bounding box center [557, 357] width 29 height 14
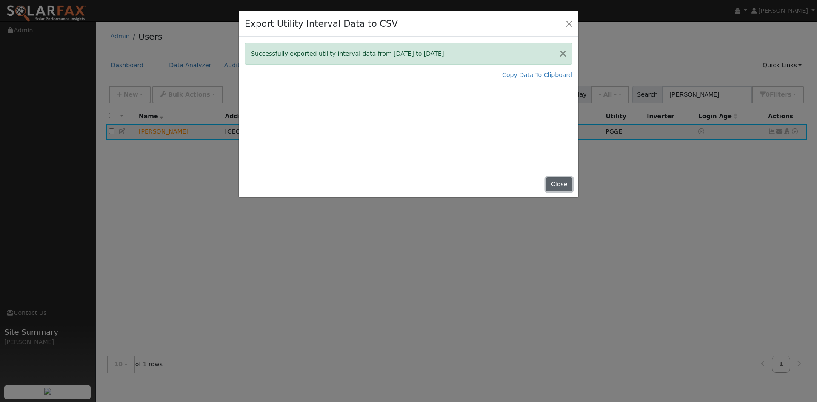
click at [557, 192] on button "Close" at bounding box center [559, 184] width 26 height 14
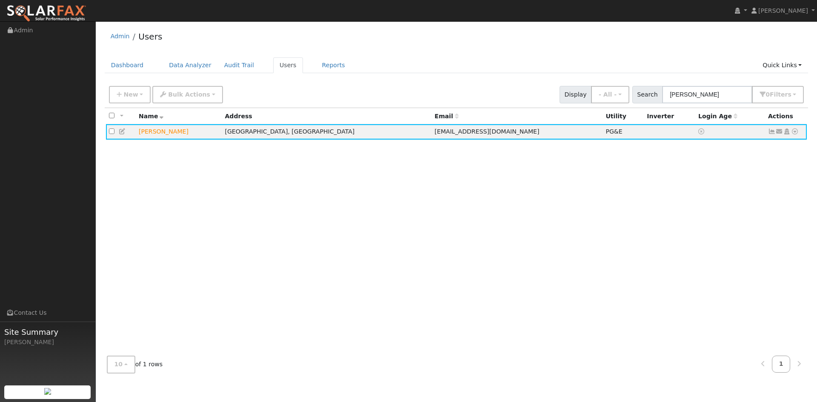
click at [706, 237] on div "All None All on page None on page Name Address Email Utility Inverter Login Age…" at bounding box center [457, 228] width 704 height 241
click at [703, 237] on div "All None All on page None on page Name Address Email Utility Inverter Login Age…" at bounding box center [457, 228] width 704 height 241
drag, startPoint x: 448, startPoint y: 230, endPoint x: 475, endPoint y: 204, distance: 37.0
click at [448, 227] on div "All None All on page None on page Name Address Email Utility Inverter Login Age…" at bounding box center [457, 228] width 704 height 241
